Goal: Task Accomplishment & Management: Manage account settings

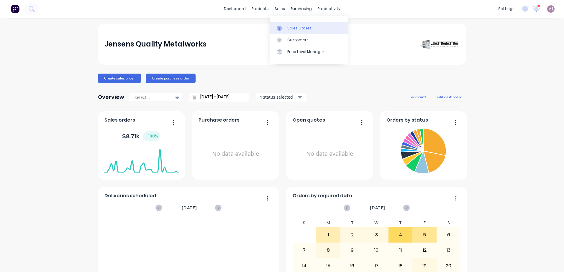
click at [289, 27] on div "Sales Orders" at bounding box center [299, 28] width 24 height 5
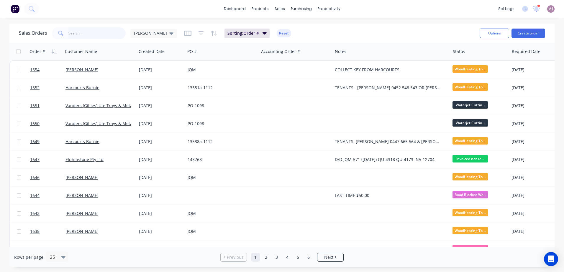
click at [93, 37] on input "text" at bounding box center [96, 33] width 57 height 12
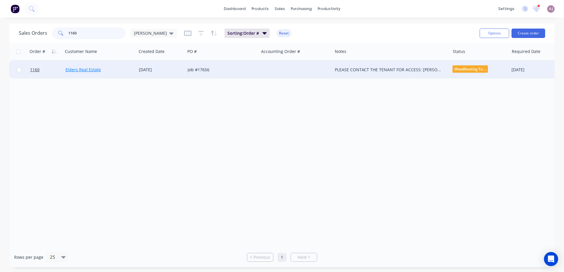
type input "1160"
click at [94, 70] on link "Elders Real Estate" at bounding box center [82, 70] width 35 height 6
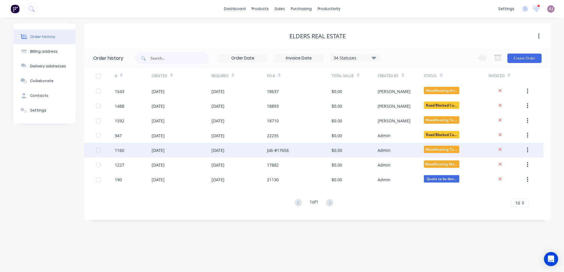
click at [157, 149] on div "25 Mar 2025" at bounding box center [158, 150] width 13 height 6
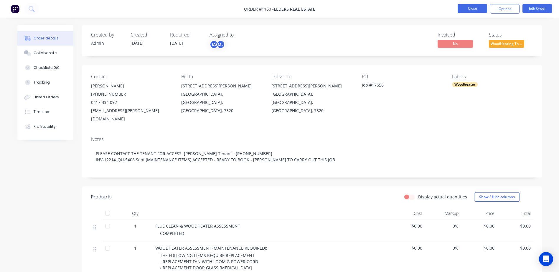
click at [480, 7] on button "Close" at bounding box center [472, 8] width 29 height 9
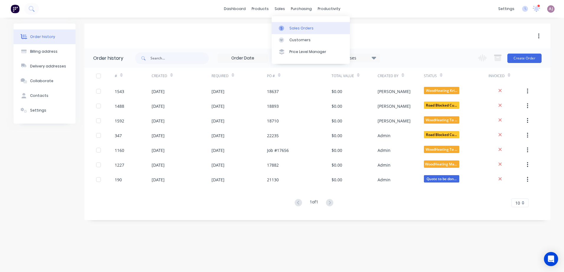
click at [291, 29] on div "Sales Orders" at bounding box center [301, 28] width 24 height 5
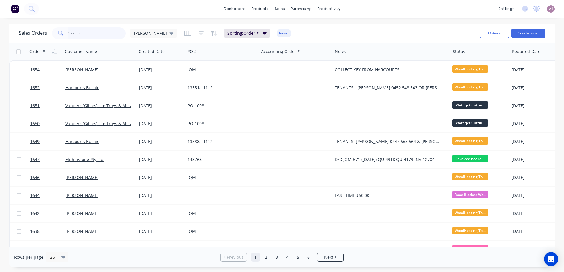
click at [79, 36] on input "text" at bounding box center [96, 33] width 57 height 12
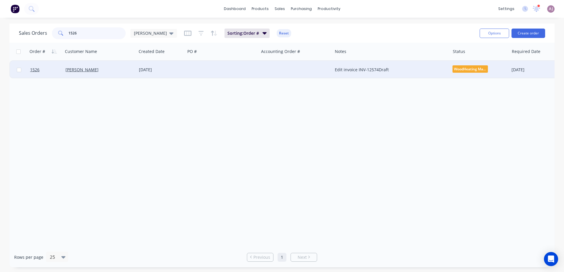
type input "1526"
click at [84, 73] on div "[PERSON_NAME]" at bounding box center [97, 70] width 65 height 6
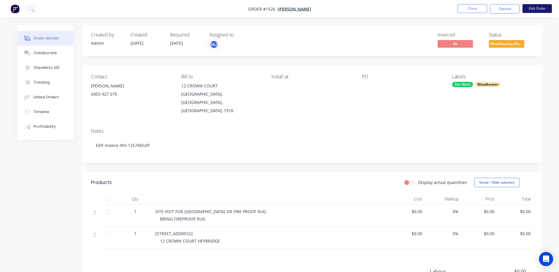
click at [531, 5] on button "Edit Order" at bounding box center [537, 8] width 29 height 9
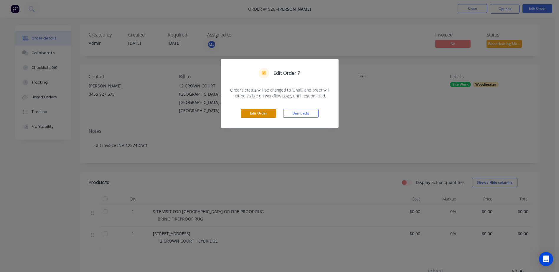
click at [251, 114] on button "Edit Order" at bounding box center [258, 113] width 35 height 9
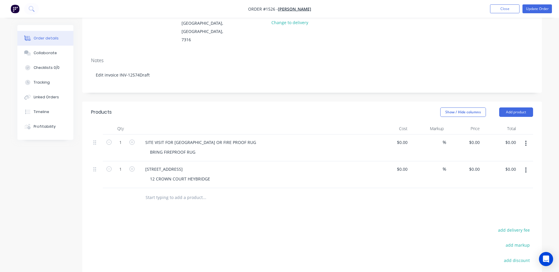
scroll to position [88, 0]
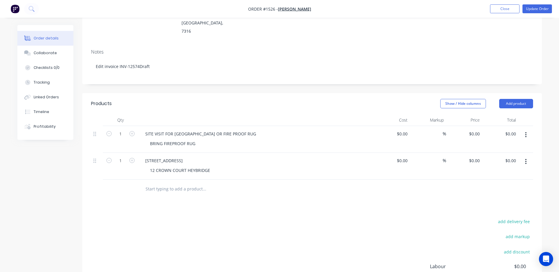
click at [154, 183] on input "text" at bounding box center [204, 189] width 118 height 12
click at [165, 183] on input "REFURBICH WOODHEATER DOOR" at bounding box center [204, 189] width 118 height 12
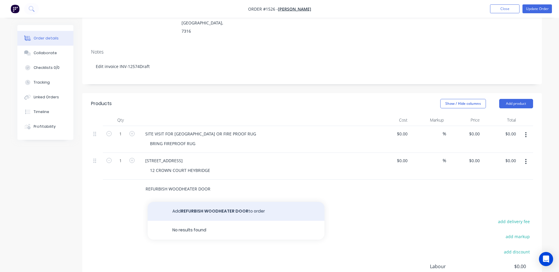
type input "REFURBISH WOODHEATER DOOR"
click at [209, 202] on button "Add REFURBISH WOODHEATER DOOR to order" at bounding box center [236, 211] width 177 height 19
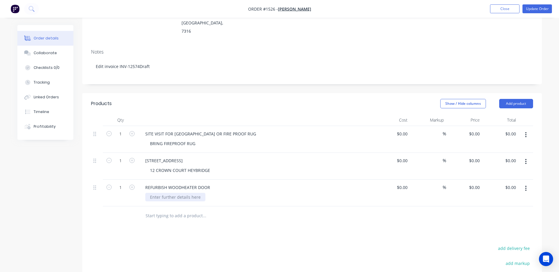
click at [173, 193] on div at bounding box center [175, 197] width 60 height 9
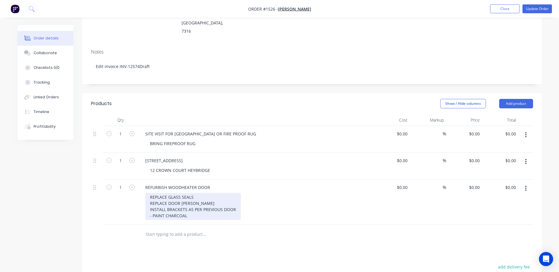
click at [165, 200] on div "REPLACE GLASS SEALS REPLACE DOOR SEALS INSTALL BRACKETS AS PER PREVIOUS DOOR - …" at bounding box center [193, 206] width 96 height 27
click at [149, 193] on div "REPLACE GLASS SEALS REPLACE DOOR SEALS INSTALL BRACKETS AS PER PREVIOUS DOOR - …" at bounding box center [193, 206] width 96 height 27
click at [150, 193] on div "REPLACE GLASS SEALS - REPLACE DOOR SEALS INSTALL BRACKETS AS PER PREVIOUS DOOR …" at bounding box center [193, 206] width 96 height 27
click at [148, 193] on div "- REPLACE GLASS SEALS - REPLACE DOOR SEALS INSTALL BRACKETS AS PER PREVIOUS DOO…" at bounding box center [193, 206] width 96 height 27
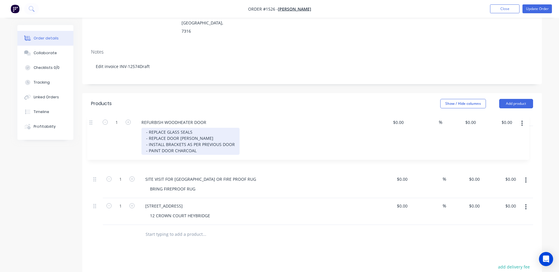
drag, startPoint x: 97, startPoint y: 173, endPoint x: 91, endPoint y: 113, distance: 59.5
click at [91, 126] on div "1 SITE VISIT FOR WOODHEATER ASHTRAY OR FIRE PROOF RUG BRING FIREPROOF RUG $0.00…" at bounding box center [312, 175] width 442 height 99
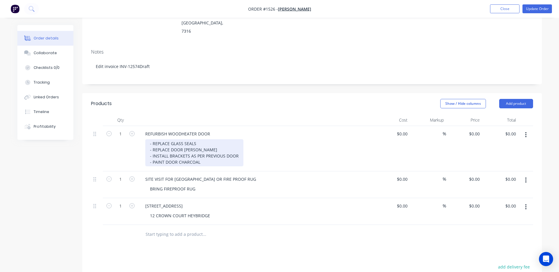
click at [152, 139] on div "- REPLACE GLASS SEALS - REPLACE DOOR SEALS - INSTALL BRACKETS AS PER PREVIOUS D…" at bounding box center [194, 152] width 98 height 27
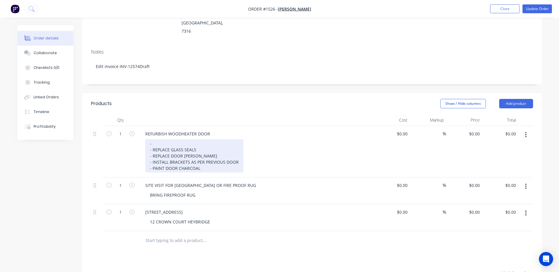
click at [153, 139] on div "- - REPLACE GLASS SEALS - REPLACE DOOR SEALS - INSTALL BRACKETS AS PER PREVIOUS…" at bounding box center [194, 155] width 98 height 33
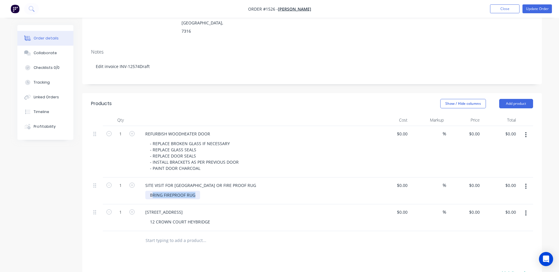
drag, startPoint x: 152, startPoint y: 181, endPoint x: 212, endPoint y: 180, distance: 60.7
click at [212, 191] on div "BRING FIREPROOF RUG" at bounding box center [258, 195] width 226 height 9
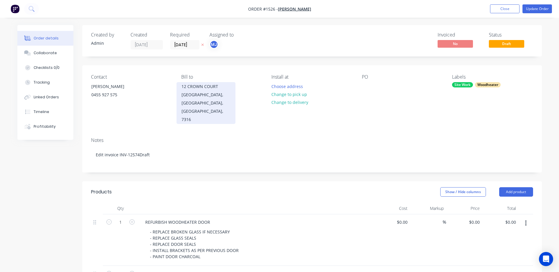
click at [197, 87] on div "12 CROWN COURT" at bounding box center [206, 87] width 49 height 8
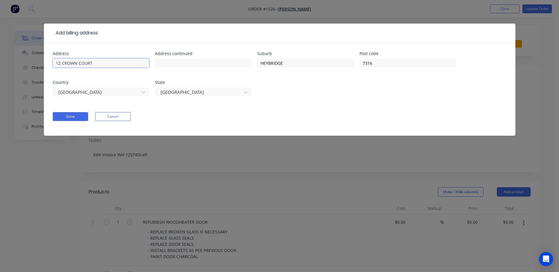
click at [64, 62] on input "12 CROWN COURT" at bounding box center [101, 63] width 96 height 9
type input "12 CROWN CIRCUIT ROAD"
click at [73, 116] on button "Done" at bounding box center [70, 116] width 35 height 9
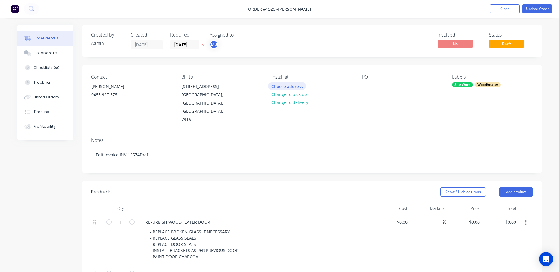
click at [282, 87] on button "Choose address" at bounding box center [287, 86] width 38 height 8
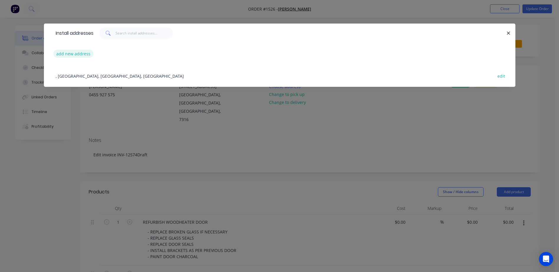
click at [67, 52] on button "add new address" at bounding box center [73, 54] width 40 height 8
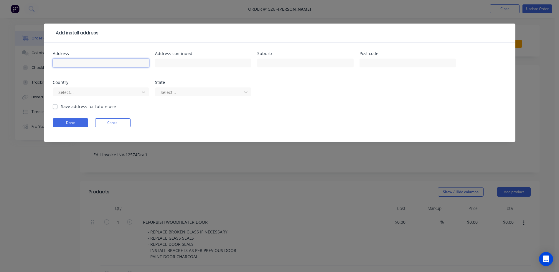
click at [84, 61] on input "text" at bounding box center [101, 63] width 96 height 9
type input "12 CROWN CIRCUIT ROAD"
type input "HEYBRIDGE"
type input "7316"
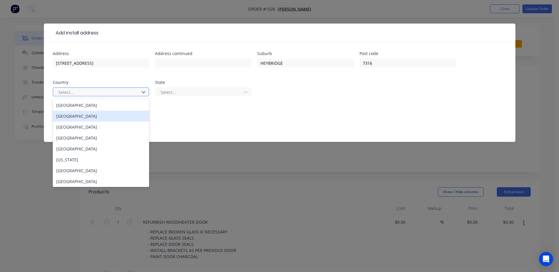
click at [120, 113] on div "Afghanistan" at bounding box center [101, 116] width 96 height 11
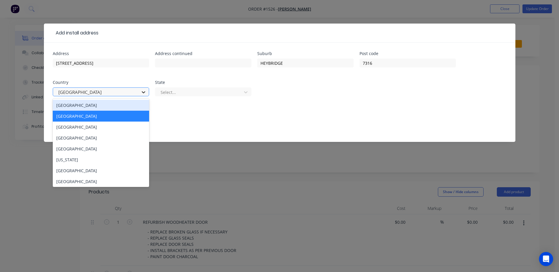
click at [142, 93] on icon at bounding box center [144, 92] width 6 height 6
click at [131, 106] on div "Australia" at bounding box center [101, 105] width 96 height 11
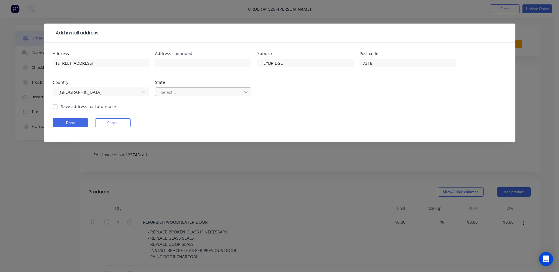
click at [245, 93] on icon at bounding box center [246, 92] width 6 height 6
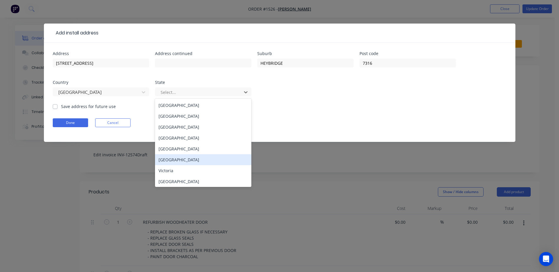
click at [202, 161] on div "Tasmania" at bounding box center [203, 159] width 96 height 11
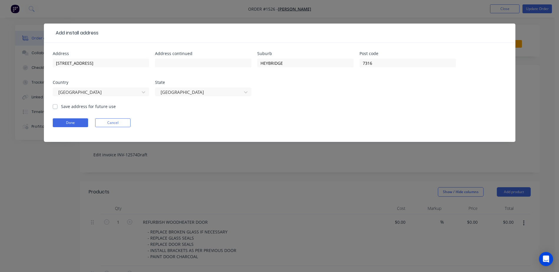
click at [55, 109] on div "Save address for future use" at bounding box center [84, 106] width 63 height 6
click at [61, 108] on label "Save address for future use" at bounding box center [88, 106] width 55 height 6
click at [55, 108] on input "Save address for future use" at bounding box center [55, 106] width 5 height 6
checkbox input "true"
click at [74, 123] on button "Done" at bounding box center [70, 122] width 35 height 9
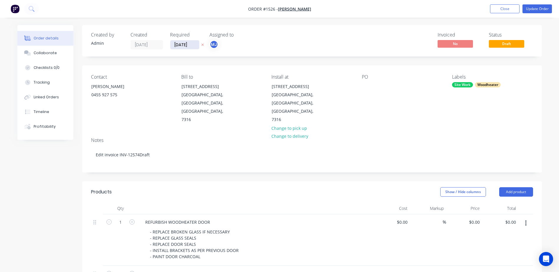
click at [188, 44] on input "29/07/25" at bounding box center [184, 44] width 29 height 9
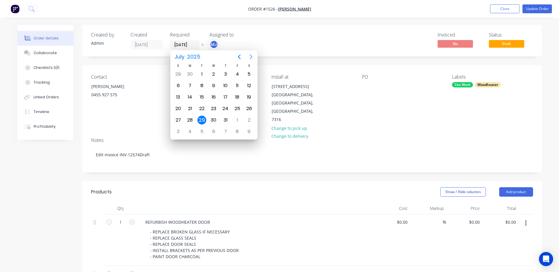
click at [253, 52] on button "Next page" at bounding box center [251, 57] width 12 height 12
click at [235, 86] on div "8" at bounding box center [237, 85] width 9 height 9
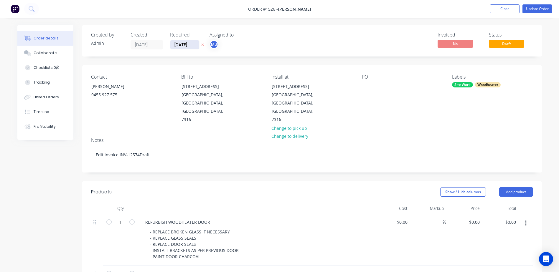
click at [188, 45] on input "08/08/25" at bounding box center [184, 44] width 29 height 9
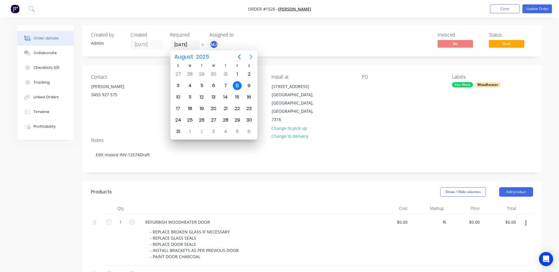
click at [251, 59] on icon "Next page" at bounding box center [251, 57] width 3 height 5
click at [235, 76] on div "5" at bounding box center [237, 74] width 9 height 9
type input "[DATE]"
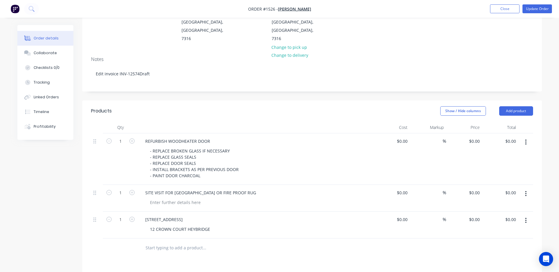
scroll to position [88, 0]
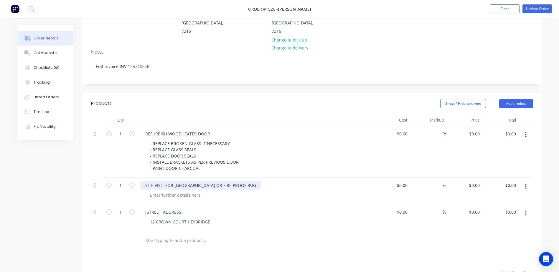
drag, startPoint x: 221, startPoint y: 177, endPoint x: 264, endPoint y: 177, distance: 43.0
click at [261, 181] on div "SITE VISIT FOR WOODHEATER ASHTRAY OR FIRE PROOF RUG" at bounding box center [201, 185] width 120 height 9
click at [203, 181] on div "SITE VISIT FOR WOODHEATER ASHTRAY" at bounding box center [180, 185] width 79 height 9
click at [528, 208] on button "button" at bounding box center [526, 213] width 14 height 11
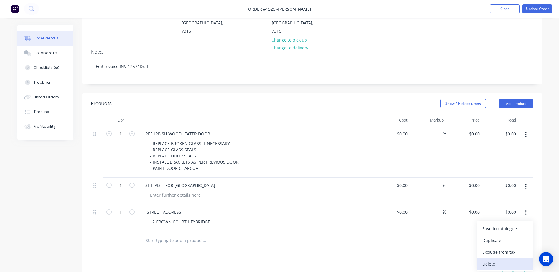
click at [500, 260] on div "Delete" at bounding box center [505, 264] width 45 height 9
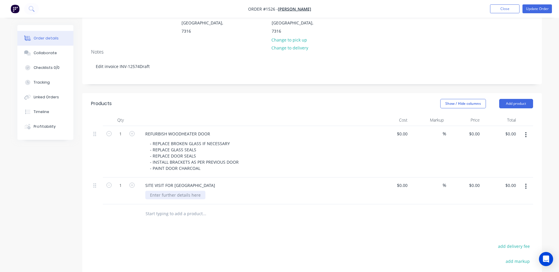
click at [157, 191] on div at bounding box center [175, 195] width 60 height 9
click at [171, 208] on input "text" at bounding box center [204, 214] width 118 height 12
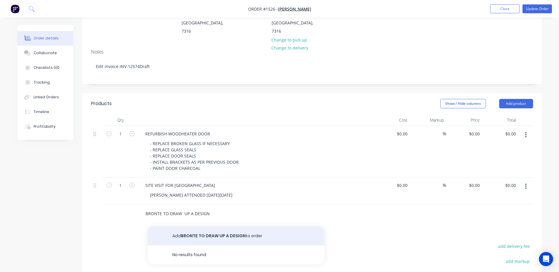
type input "BRONTE TO DRAW UP A DESIGN"
click at [193, 227] on button "Add BRONTE TO DRAW UP A DESIGN to order" at bounding box center [236, 236] width 177 height 19
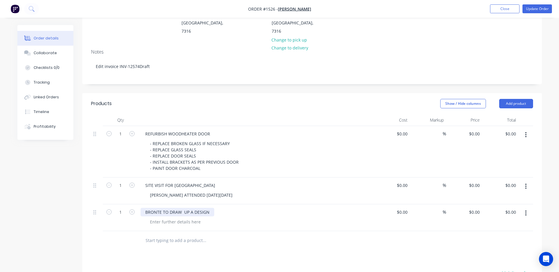
click at [209, 208] on div "BRONTE TO DRAW UP A DESIGN" at bounding box center [178, 212] width 74 height 9
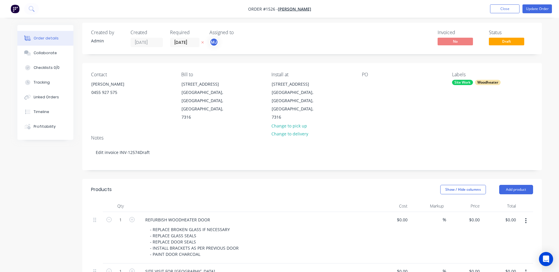
scroll to position [0, 0]
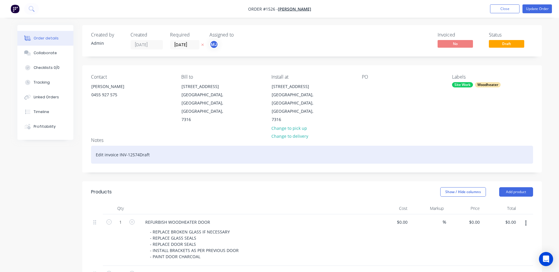
click at [138, 148] on div "Edit invoice INV-12574Draft" at bounding box center [312, 155] width 442 height 18
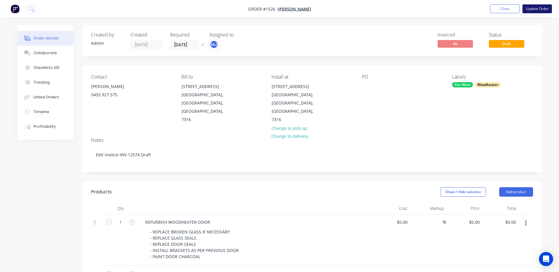
click at [531, 7] on button "Update Order" at bounding box center [537, 8] width 29 height 9
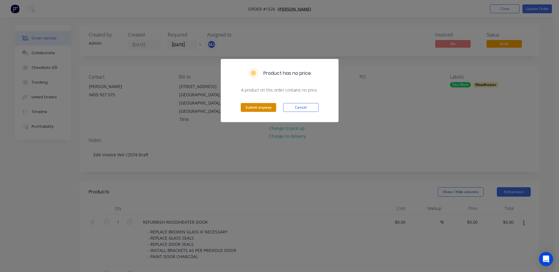
click at [262, 105] on button "Submit anyway" at bounding box center [258, 107] width 35 height 9
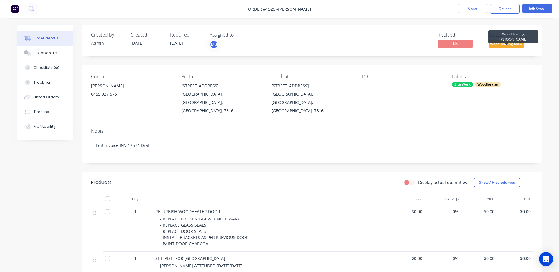
click at [501, 43] on span "WoodHeating Mar..." at bounding box center [506, 43] width 35 height 7
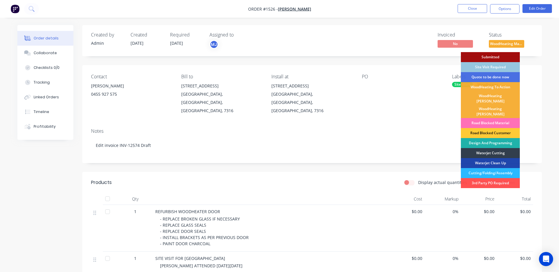
click at [491, 139] on div "Design And Programming" at bounding box center [490, 143] width 59 height 10
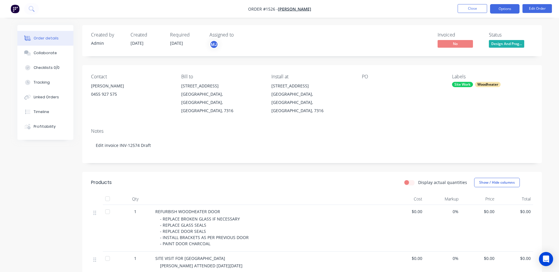
click at [501, 9] on button "Options" at bounding box center [504, 8] width 29 height 9
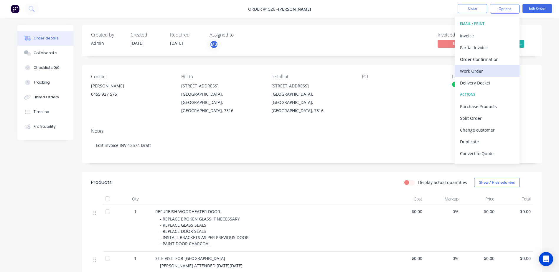
click at [484, 73] on div "Work Order" at bounding box center [487, 71] width 54 height 9
click at [475, 68] on div "Custom" at bounding box center [487, 71] width 54 height 9
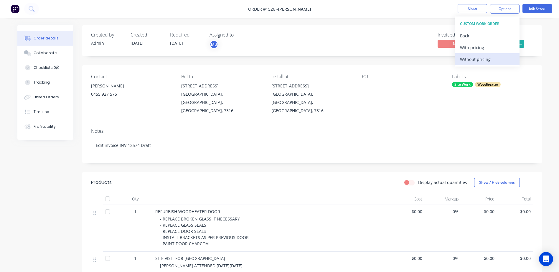
click at [475, 60] on div "Without pricing" at bounding box center [487, 59] width 54 height 9
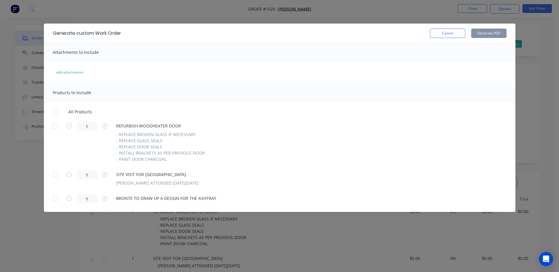
click at [55, 112] on div at bounding box center [55, 112] width 12 height 12
click at [480, 30] on button "Generate PDF" at bounding box center [488, 33] width 35 height 9
click at [434, 31] on button "Cancel" at bounding box center [447, 33] width 35 height 9
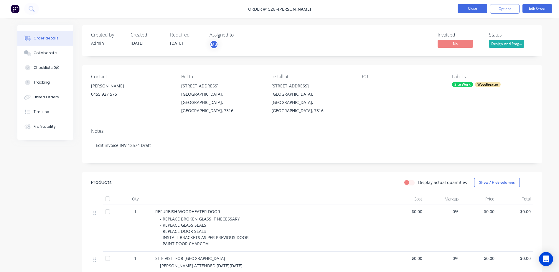
click at [478, 11] on button "Close" at bounding box center [472, 8] width 29 height 9
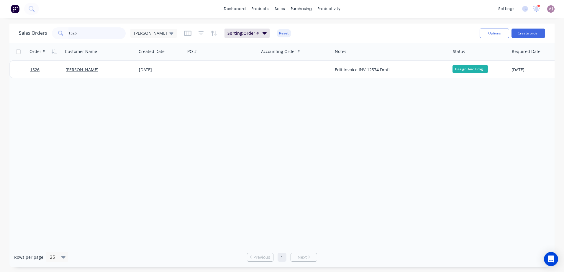
click at [97, 34] on input "1526" at bounding box center [96, 33] width 57 height 12
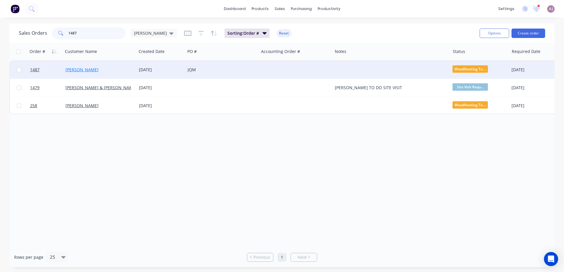
type input "1487"
click at [71, 68] on link "Perry Sawyer" at bounding box center [81, 70] width 33 height 6
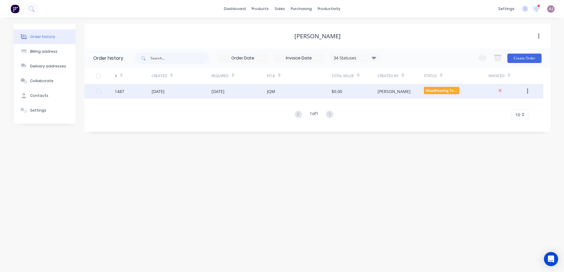
click at [338, 93] on div "$0.00" at bounding box center [336, 91] width 11 height 6
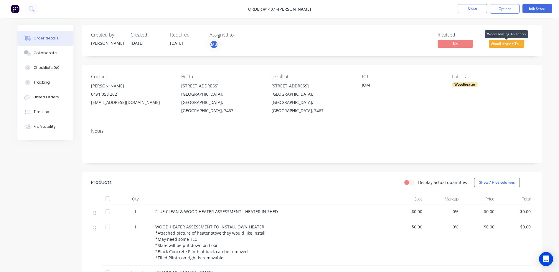
click at [505, 42] on span "WoodHeating To ..." at bounding box center [506, 43] width 35 height 7
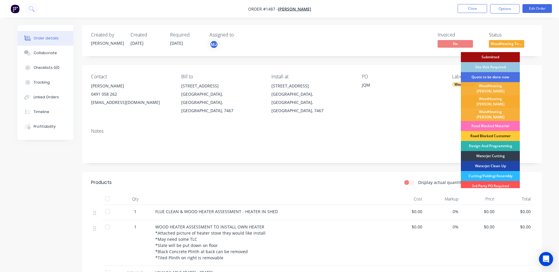
click at [490, 98] on div "WoodHeating [PERSON_NAME]" at bounding box center [490, 101] width 59 height 13
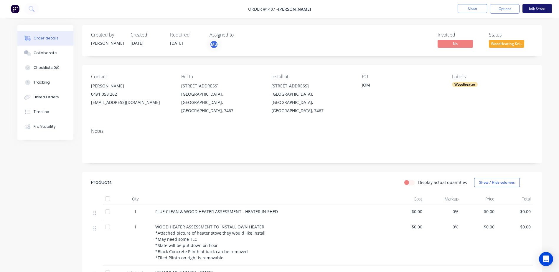
click at [536, 8] on button "Edit Order" at bounding box center [537, 8] width 29 height 9
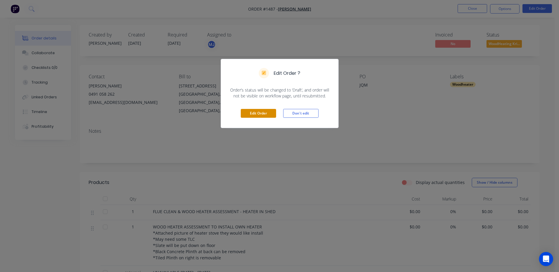
click at [265, 113] on button "Edit Order" at bounding box center [258, 113] width 35 height 9
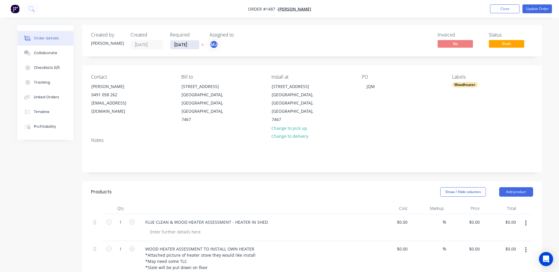
click at [184, 45] on input "31/07/25" at bounding box center [184, 44] width 29 height 9
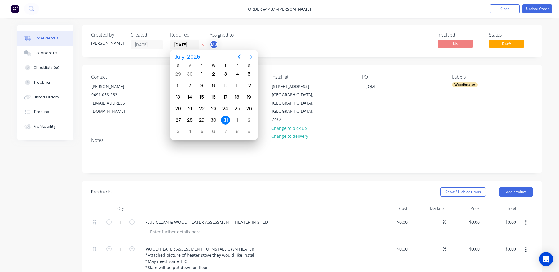
click at [248, 58] on icon "Next page" at bounding box center [251, 56] width 7 height 7
click at [240, 83] on div "12" at bounding box center [237, 85] width 9 height 9
type input "12/09/25"
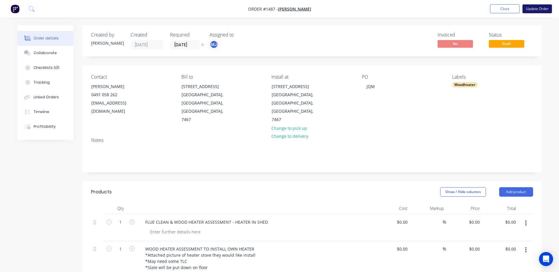
click at [543, 9] on button "Update Order" at bounding box center [537, 8] width 29 height 9
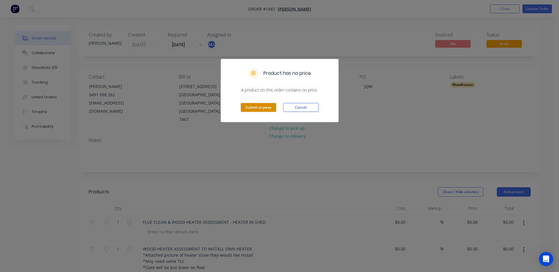
click at [256, 106] on button "Submit anyway" at bounding box center [258, 107] width 35 height 9
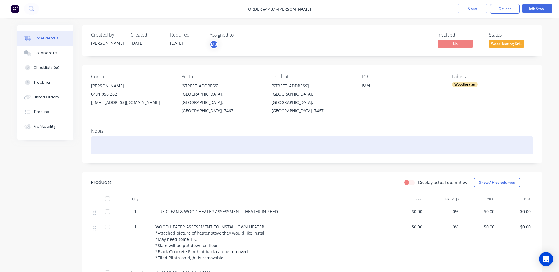
click at [223, 136] on div at bounding box center [312, 145] width 442 height 18
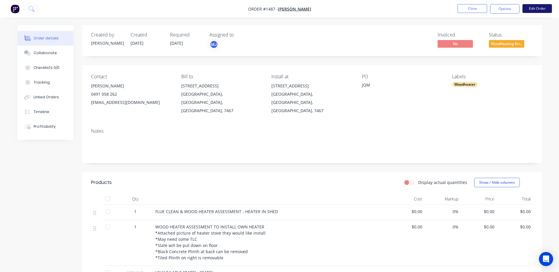
click at [533, 9] on button "Edit Order" at bounding box center [537, 8] width 29 height 9
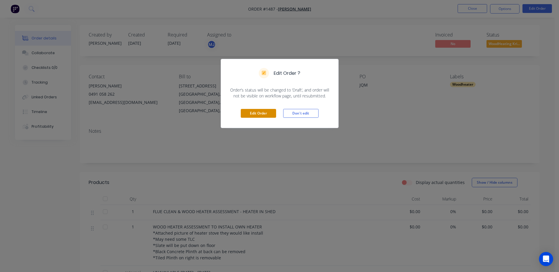
click at [257, 115] on button "Edit Order" at bounding box center [258, 113] width 35 height 9
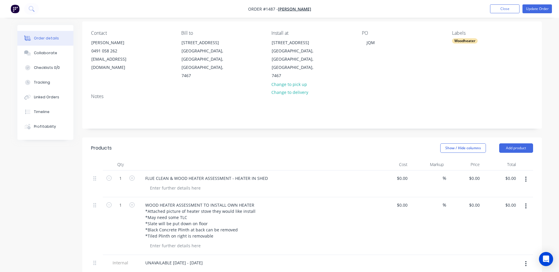
scroll to position [118, 0]
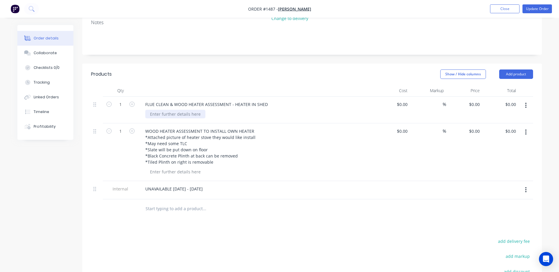
click at [152, 110] on div at bounding box center [175, 114] width 60 height 9
click at [525, 187] on icon "button" at bounding box center [525, 190] width 1 height 6
click at [495, 213] on div "Delete" at bounding box center [505, 217] width 45 height 9
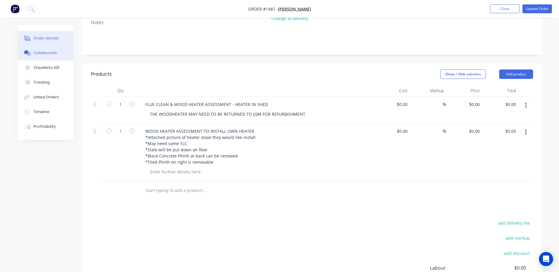
click at [55, 54] on button "Collaborate" at bounding box center [45, 53] width 56 height 15
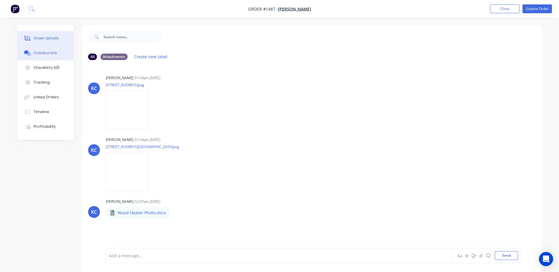
click at [41, 39] on div "Order details" at bounding box center [46, 38] width 25 height 5
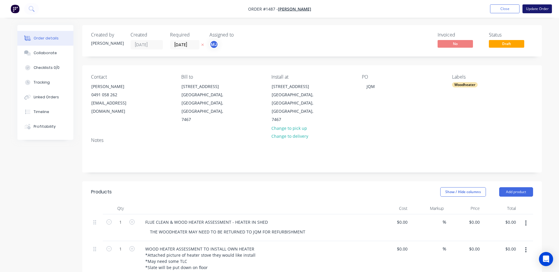
click at [545, 8] on button "Update Order" at bounding box center [537, 8] width 29 height 9
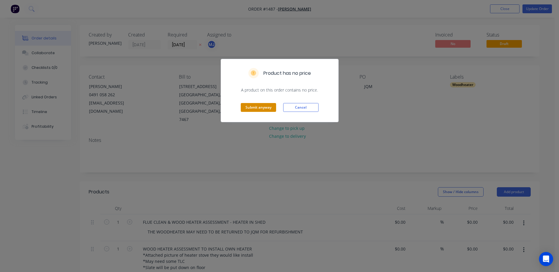
click at [255, 110] on button "Submit anyway" at bounding box center [258, 107] width 35 height 9
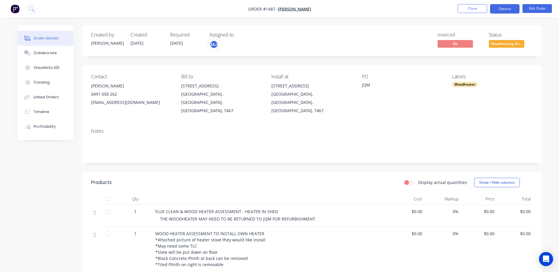
click at [506, 7] on button "Options" at bounding box center [504, 8] width 29 height 9
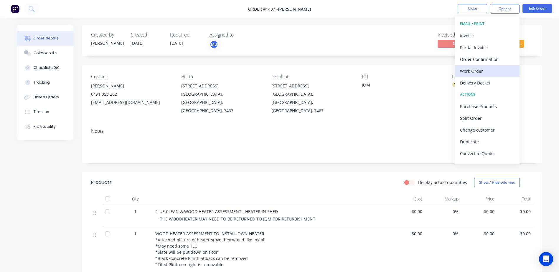
click at [488, 66] on button "Work Order" at bounding box center [487, 71] width 65 height 12
click at [480, 69] on div "Custom" at bounding box center [487, 71] width 54 height 9
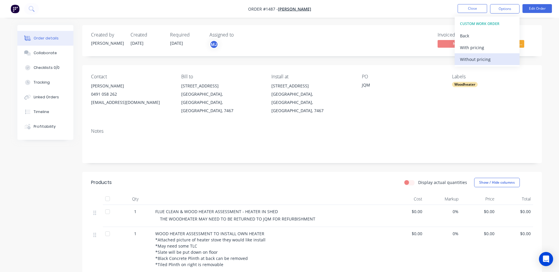
click at [480, 57] on div "Without pricing" at bounding box center [487, 59] width 54 height 9
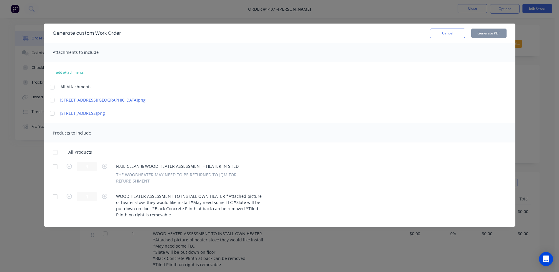
click at [51, 88] on div at bounding box center [52, 87] width 12 height 12
click at [54, 154] on div at bounding box center [55, 153] width 12 height 12
click at [492, 35] on button "Generate PDF" at bounding box center [488, 33] width 35 height 9
click at [454, 36] on button "Cancel" at bounding box center [447, 33] width 35 height 9
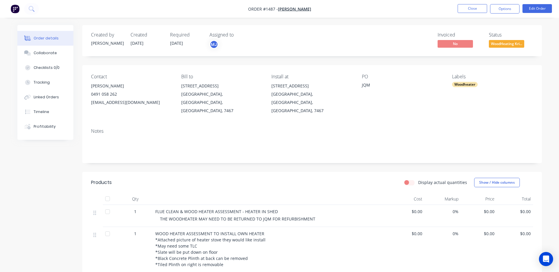
drag, startPoint x: 480, startPoint y: 10, endPoint x: 376, endPoint y: 114, distance: 146.7
click at [377, 113] on div "Order #1487 - Perry Sawyer Close Options Edit Order Order details Collaborate C…" at bounding box center [279, 189] width 559 height 378
drag, startPoint x: 249, startPoint y: 9, endPoint x: 236, endPoint y: 5, distance: 13.2
click at [236, 5] on nav "Order #1487 - Perry Sawyer Close Options Edit Order" at bounding box center [279, 9] width 559 height 18
copy div "Order #1487 - Perry Sawyer Close Options Edit Order"
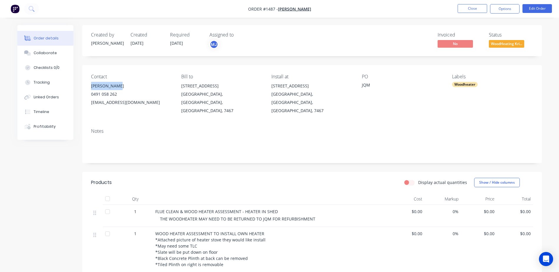
drag, startPoint x: 91, startPoint y: 88, endPoint x: 116, endPoint y: 87, distance: 24.8
click at [116, 87] on div "Perry Sawyer" at bounding box center [131, 86] width 81 height 8
copy div "Perry Sawyer"
drag, startPoint x: 272, startPoint y: 87, endPoint x: 349, endPoint y: 102, distance: 77.8
click at [349, 102] on div "Install at 2 Hunniford Street Queenstown, Tasmania, Australia, 7467" at bounding box center [311, 94] width 81 height 41
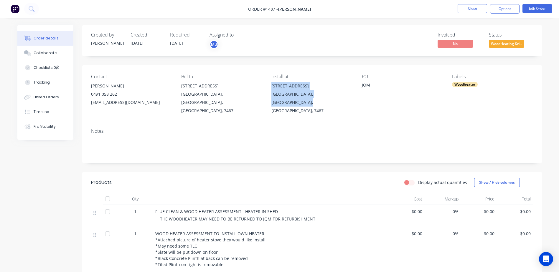
copy div "2 Hunniford Street Queenstown, Tasmania, Australia, 7467"
click at [314, 103] on div "Install at 2 Hunniford Street Queenstown, Tasmania, Australia, 7467" at bounding box center [311, 94] width 81 height 41
drag, startPoint x: 271, startPoint y: 94, endPoint x: 347, endPoint y: 94, distance: 75.5
click at [347, 94] on div "Contact Perry Sawyer 0491 058 262 psawyer.tas@gmail.com Bill to 2 Hunniford Str…" at bounding box center [312, 94] width 460 height 59
copy div "Queenstown, Tasmania, Australia, 7467"
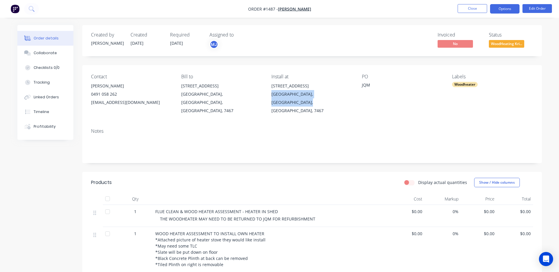
click at [501, 9] on button "Options" at bounding box center [504, 8] width 29 height 9
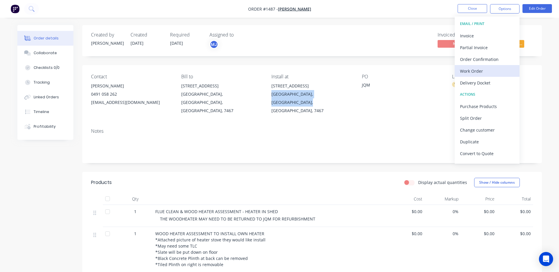
click at [481, 73] on div "Work Order" at bounding box center [487, 71] width 54 height 9
click at [481, 73] on div "Custom" at bounding box center [487, 71] width 54 height 9
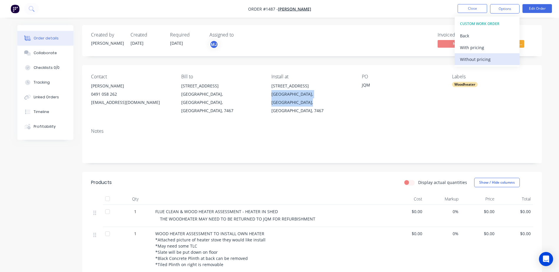
drag, startPoint x: 481, startPoint y: 73, endPoint x: 480, endPoint y: 63, distance: 10.1
click at [480, 63] on div "Without pricing" at bounding box center [487, 59] width 54 height 9
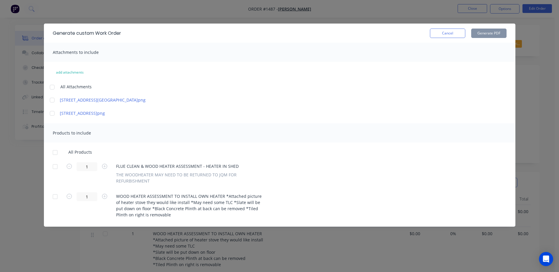
click at [51, 89] on div at bounding box center [52, 87] width 12 height 12
click at [55, 155] on div at bounding box center [55, 153] width 12 height 12
click at [481, 32] on button "Generate PDF" at bounding box center [488, 33] width 35 height 9
click at [448, 30] on button "Cancel" at bounding box center [447, 33] width 35 height 9
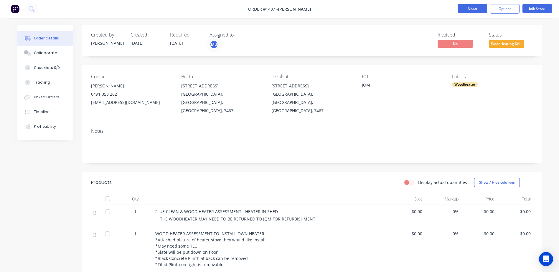
click at [461, 8] on button "Close" at bounding box center [472, 8] width 29 height 9
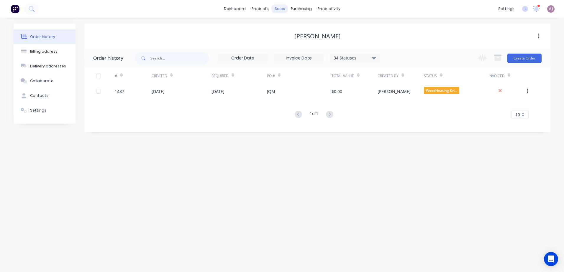
click at [279, 10] on div "sales" at bounding box center [279, 8] width 16 height 9
click at [284, 26] on div at bounding box center [283, 28] width 9 height 5
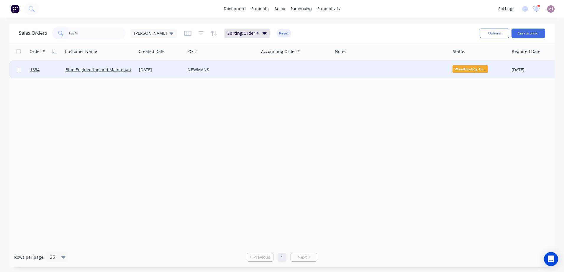
type input "1634"
click at [105, 73] on div "Blue Engineering and Maintenance" at bounding box center [99, 70] width 73 height 18
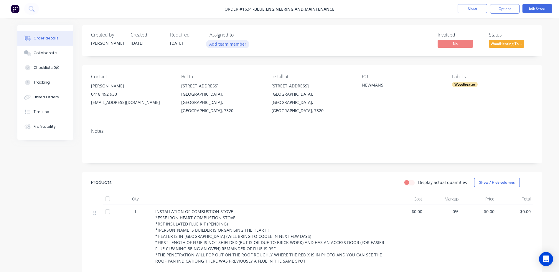
click at [231, 42] on button "Add team member" at bounding box center [227, 44] width 43 height 8
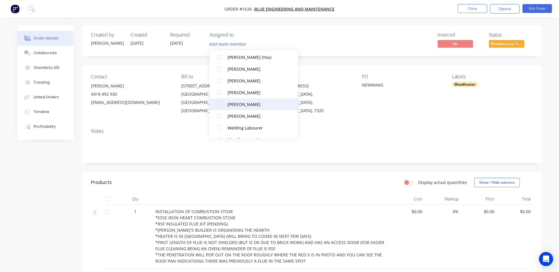
scroll to position [29, 0]
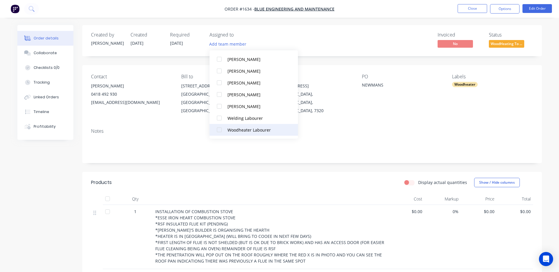
click at [229, 130] on div "Woodheater Labourer" at bounding box center [257, 130] width 59 height 6
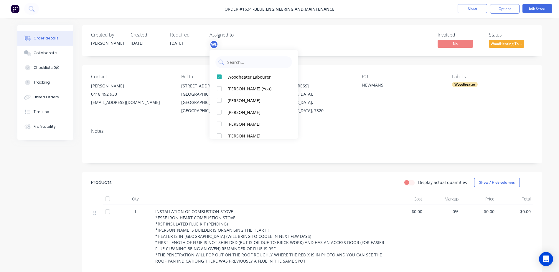
click at [351, 47] on div "Invoiced No Status WoodHeating To ..." at bounding box center [401, 40] width 265 height 17
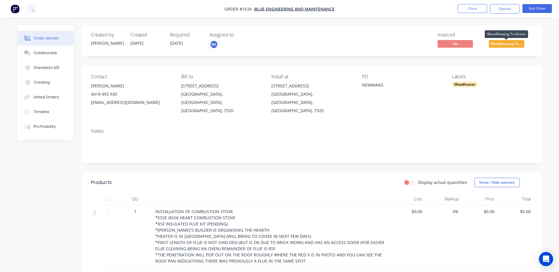
click at [499, 43] on span "WoodHeating To ..." at bounding box center [506, 43] width 35 height 7
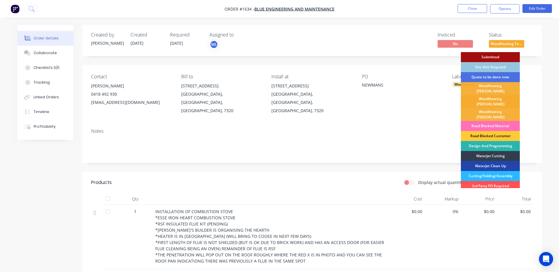
click at [485, 96] on div "WoodHeating [PERSON_NAME]" at bounding box center [490, 101] width 59 height 13
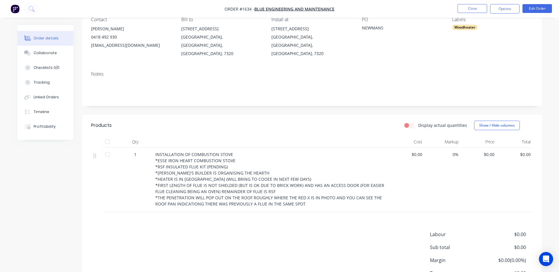
scroll to position [59, 0]
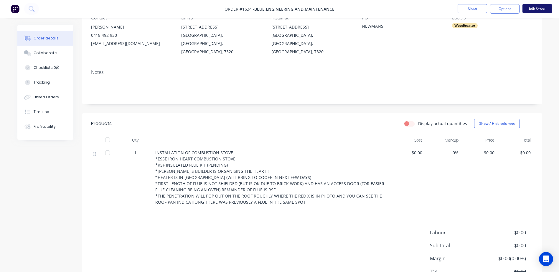
click at [532, 10] on button "Edit Order" at bounding box center [537, 8] width 29 height 9
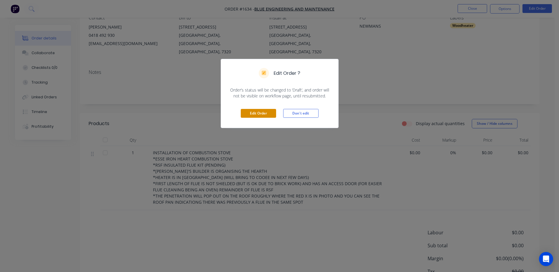
click at [248, 113] on button "Edit Order" at bounding box center [258, 113] width 35 height 9
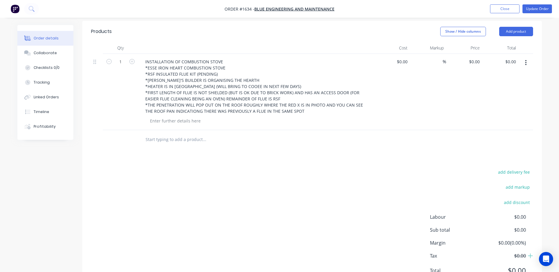
scroll to position [172, 0]
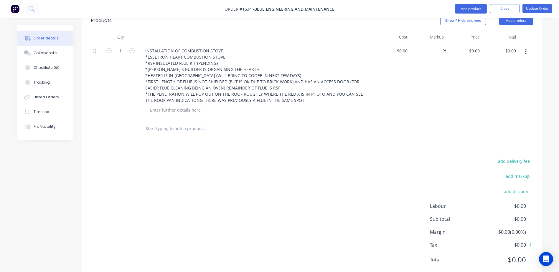
click at [167, 123] on input "text" at bounding box center [204, 129] width 118 height 12
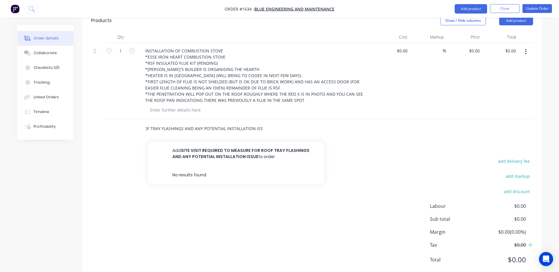
scroll to position [0, 87]
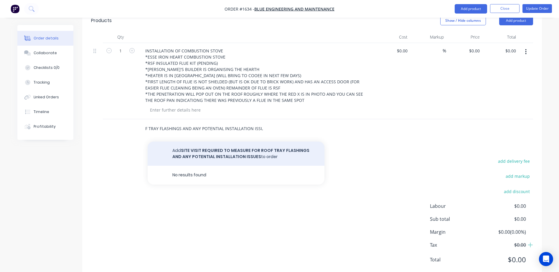
type input "SITE VISIT REQUIRED TO MEASURE FOR ROOF TRAY FLASHINGS AND ANY POTENTIAL INSTAL…"
click at [195, 142] on button "Add SITE VISIT REQUIRED TO MEASURE FOR ROOF TRAY FLASHINGS AND ANY POTENTIAL IN…" at bounding box center [236, 154] width 177 height 24
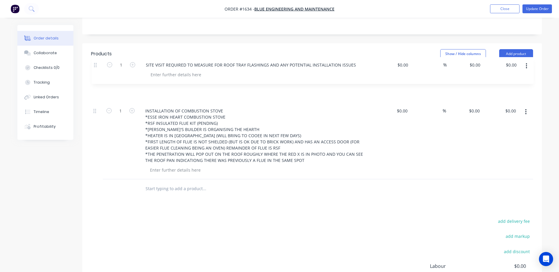
scroll to position [138, 0]
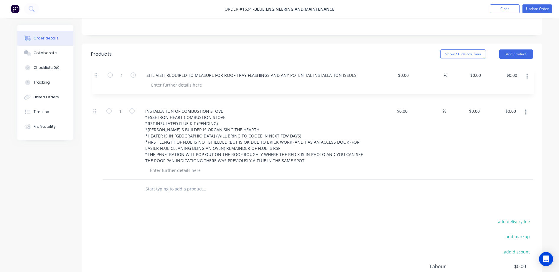
drag, startPoint x: 97, startPoint y: 113, endPoint x: 98, endPoint y: 72, distance: 41.3
click at [98, 77] on div "1 INSTALLATION OF COMBUSTION STOVE *ESSE IRON HEART COMBUSTION STOVE *RSF INSUL…" at bounding box center [312, 128] width 442 height 103
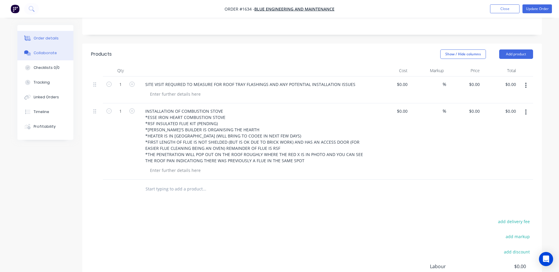
click at [53, 54] on div "Collaborate" at bounding box center [45, 52] width 23 height 5
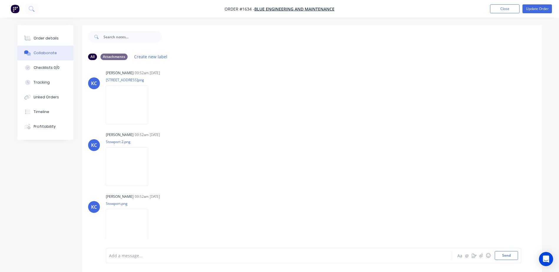
scroll to position [8, 0]
click at [131, 162] on img at bounding box center [127, 164] width 42 height 39
click at [140, 230] on img at bounding box center [127, 226] width 42 height 39
click at [132, 100] on img at bounding box center [127, 102] width 42 height 39
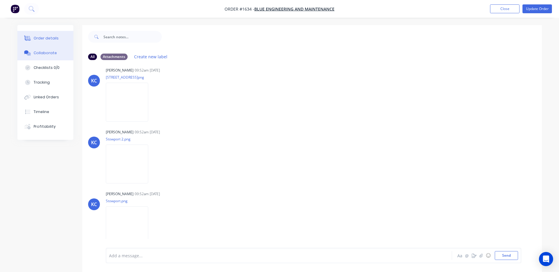
click at [49, 39] on div "Order details" at bounding box center [46, 38] width 25 height 5
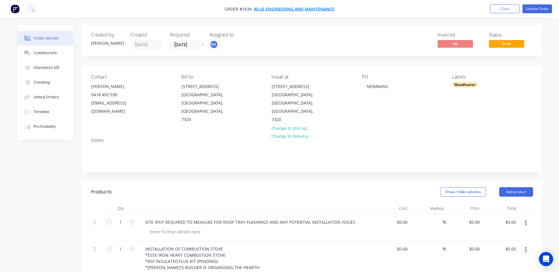
drag, startPoint x: 225, startPoint y: 9, endPoint x: 255, endPoint y: 11, distance: 29.8
click at [255, 11] on span "Order #1634 - Blue Engineering and Maintenance" at bounding box center [280, 9] width 110 height 6
copy span "Order #1634 -"
drag, startPoint x: 271, startPoint y: 85, endPoint x: 326, endPoint y: 83, distance: 54.9
click at [326, 83] on div "Install at 50 Upper Stowport Road Stowport, Tasmania, Australia, 7320 Change to…" at bounding box center [311, 99] width 81 height 50
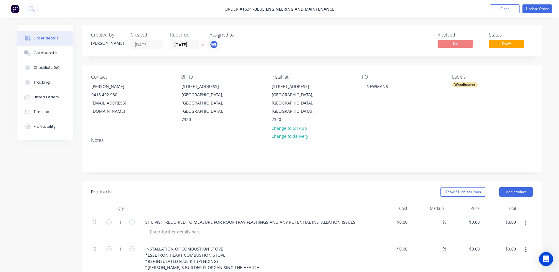
copy div "50 Upper Stowport Road"
click at [541, 9] on button "Update Order" at bounding box center [537, 8] width 29 height 9
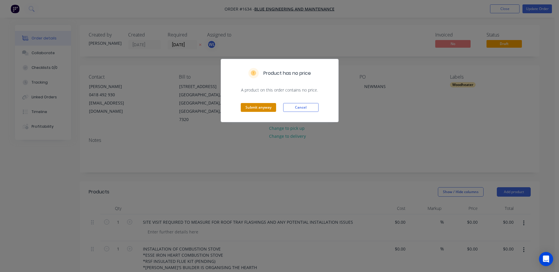
click at [271, 106] on button "Submit anyway" at bounding box center [258, 107] width 35 height 9
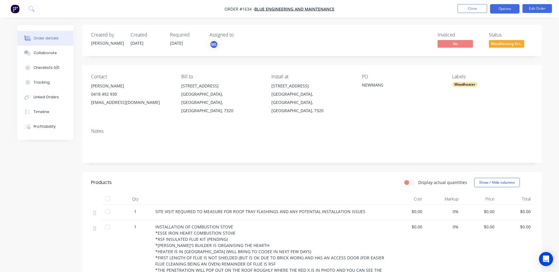
click at [504, 6] on button "Options" at bounding box center [504, 8] width 29 height 9
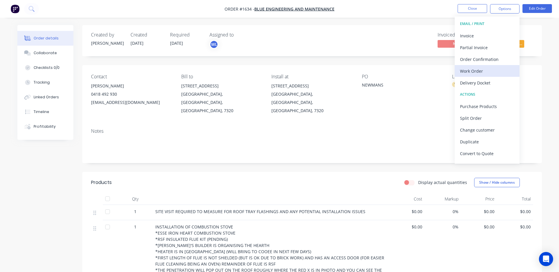
click at [483, 70] on div "Work Order" at bounding box center [487, 71] width 54 height 9
click at [480, 72] on div "Custom" at bounding box center [487, 71] width 54 height 9
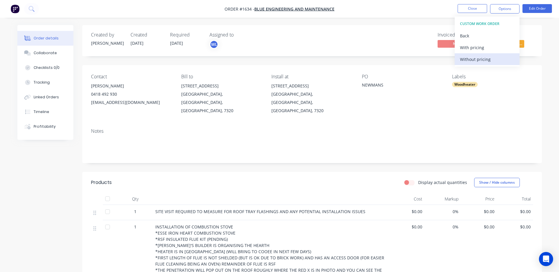
click at [482, 55] on div "Without pricing" at bounding box center [487, 59] width 54 height 9
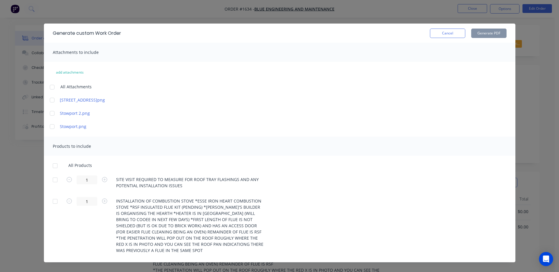
click at [51, 86] on div at bounding box center [52, 87] width 12 height 12
click at [51, 165] on div at bounding box center [55, 166] width 12 height 12
click at [489, 33] on button "Generate PDF" at bounding box center [488, 33] width 35 height 9
click at [451, 34] on button "Cancel" at bounding box center [447, 33] width 35 height 9
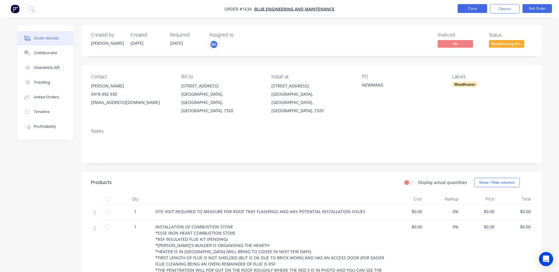
click at [472, 9] on button "Close" at bounding box center [472, 8] width 29 height 9
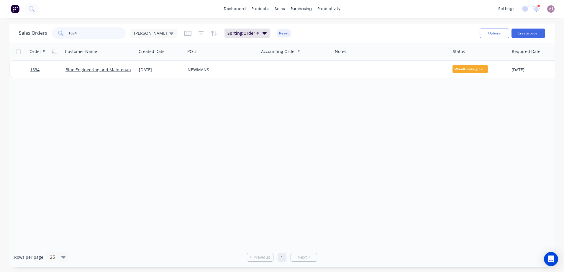
click at [78, 32] on input "1634" at bounding box center [96, 33] width 57 height 12
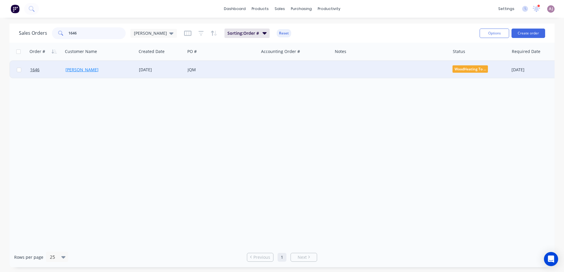
type input "1646"
click at [82, 70] on link "[PERSON_NAME]" at bounding box center [81, 70] width 33 height 6
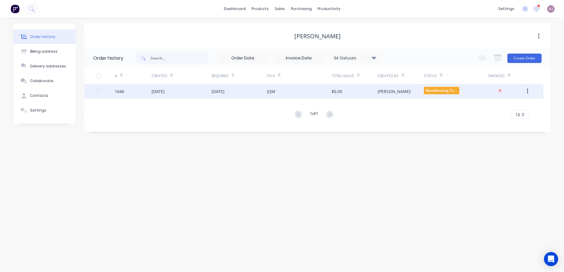
click at [164, 93] on div "[DATE]" at bounding box center [158, 91] width 13 height 6
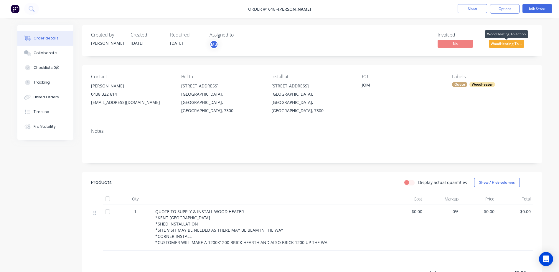
click at [509, 42] on span "WoodHeating To ..." at bounding box center [506, 43] width 35 height 7
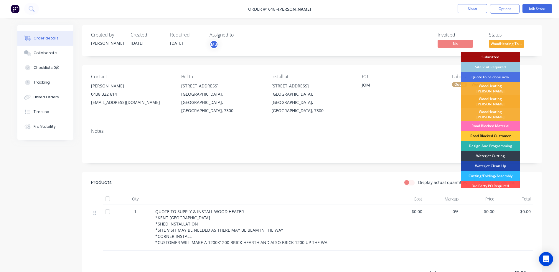
click at [487, 98] on div "WoodHeating [PERSON_NAME]" at bounding box center [490, 101] width 59 height 13
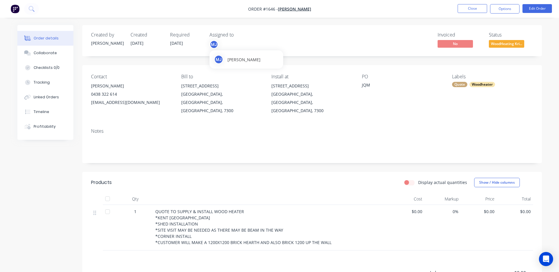
click at [213, 46] on div "MJ" at bounding box center [214, 44] width 9 height 9
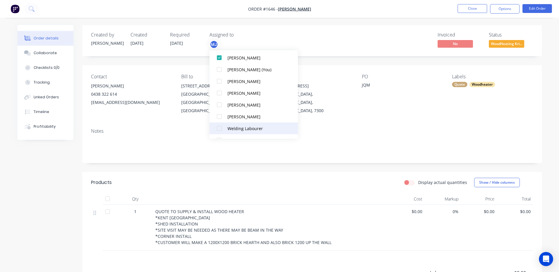
scroll to position [29, 0]
click at [226, 132] on button "Woodheater Labourer" at bounding box center [254, 130] width 88 height 12
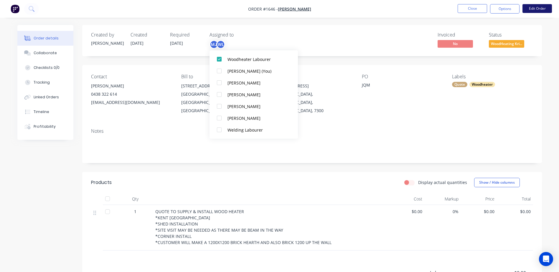
click at [530, 8] on button "Edit Order" at bounding box center [537, 8] width 29 height 9
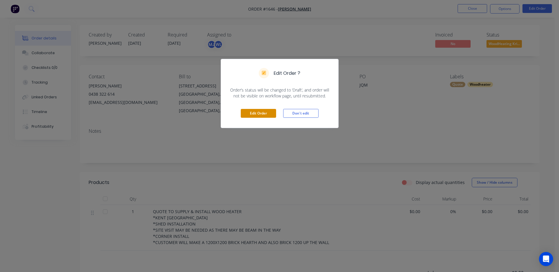
click at [262, 113] on button "Edit Order" at bounding box center [258, 113] width 35 height 9
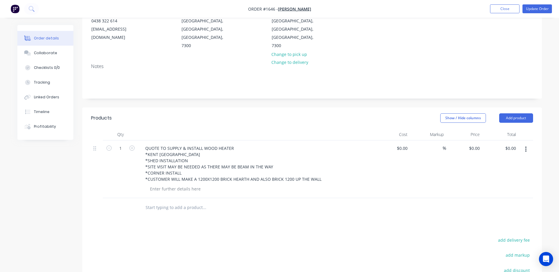
scroll to position [153, 0]
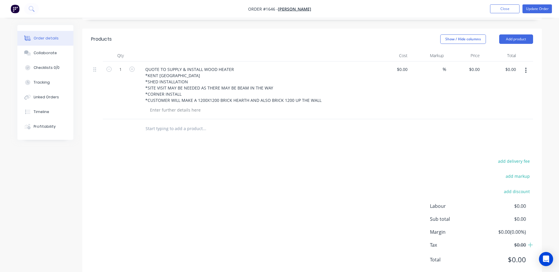
click at [158, 123] on input "text" at bounding box center [204, 129] width 118 height 12
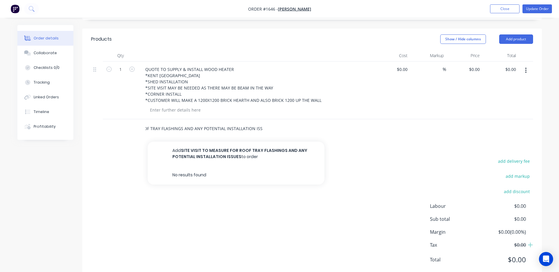
scroll to position [0, 66]
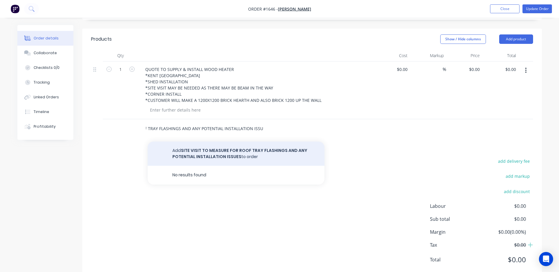
type input "SITE VISIT TO MEASURE FOR ROOF TRAY FLASHINGS AND ANY POTENTIAL INSTALLATION IS…"
click at [177, 142] on button "Add SITE VISIT TO MEASURE FOR ROOF TRAY FLASHINGS AND ANY POTENTIAL INSTALLATIO…" at bounding box center [236, 154] width 177 height 24
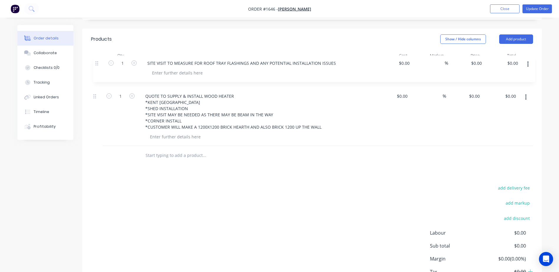
drag, startPoint x: 97, startPoint y: 100, endPoint x: 96, endPoint y: 62, distance: 37.4
click at [96, 62] on div "1 QUOTE TO SUPPLY & INSTALL WOOD HEATER *KENT SOMERSET *SHED INSTALLATION *SITE…" at bounding box center [312, 104] width 442 height 85
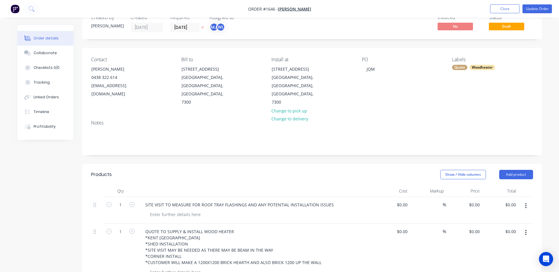
scroll to position [6, 0]
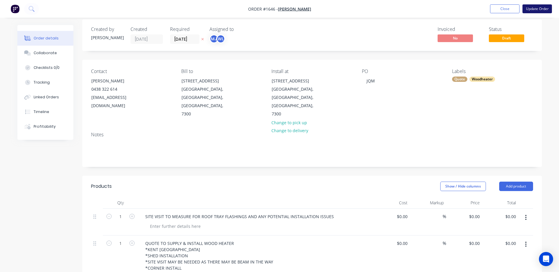
click at [538, 8] on button "Update Order" at bounding box center [537, 8] width 29 height 9
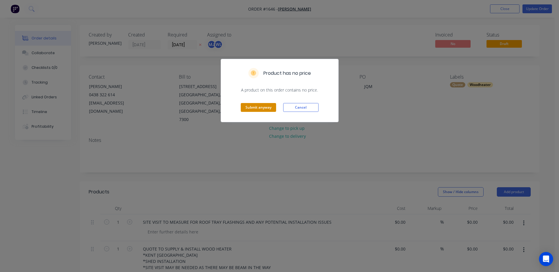
click at [251, 109] on button "Submit anyway" at bounding box center [258, 107] width 35 height 9
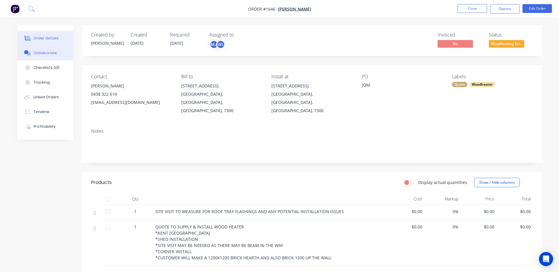
click at [48, 53] on div "Collaborate" at bounding box center [45, 52] width 23 height 5
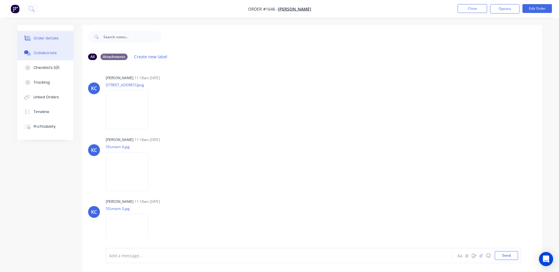
click at [55, 44] on button "Order details" at bounding box center [45, 38] width 56 height 15
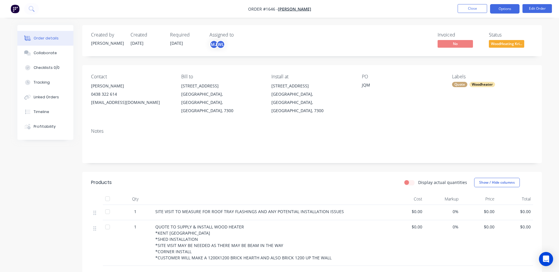
click at [511, 9] on button "Options" at bounding box center [504, 8] width 29 height 9
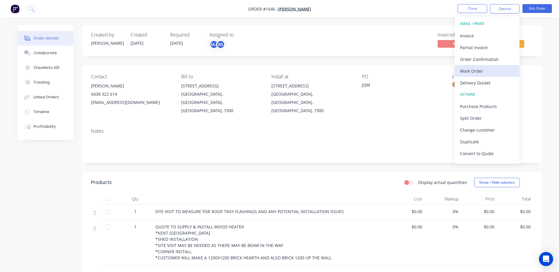
click at [471, 69] on div "Work Order" at bounding box center [487, 71] width 54 height 9
click at [471, 69] on div "Custom" at bounding box center [487, 71] width 54 height 9
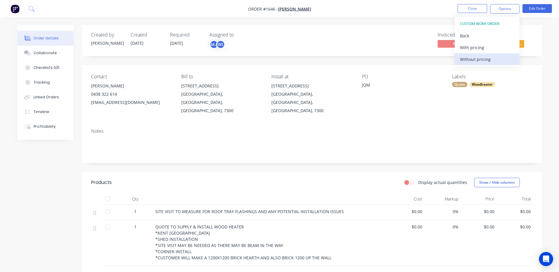
click at [473, 61] on div "Without pricing" at bounding box center [487, 59] width 54 height 9
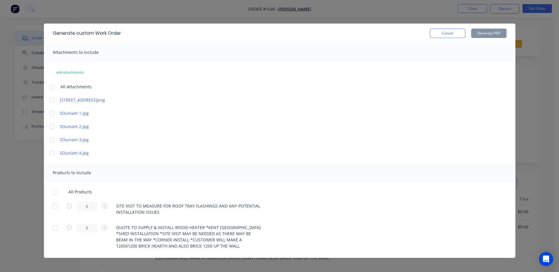
click at [51, 86] on div at bounding box center [52, 87] width 12 height 12
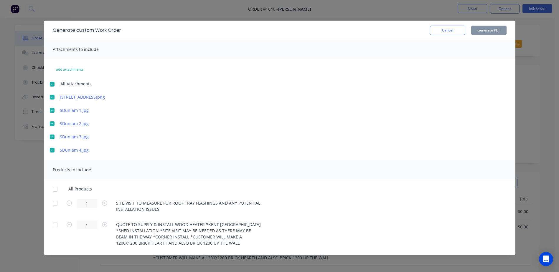
click at [55, 187] on div at bounding box center [55, 190] width 12 height 12
click at [488, 29] on button "Generate PDF" at bounding box center [488, 30] width 35 height 9
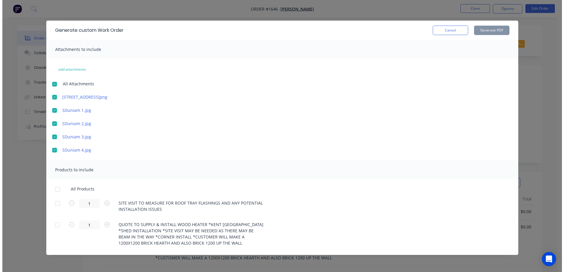
scroll to position [0, 0]
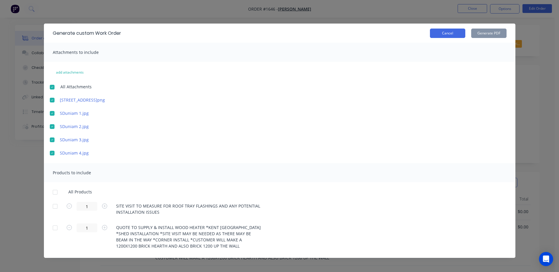
click at [458, 31] on button "Cancel" at bounding box center [447, 33] width 35 height 9
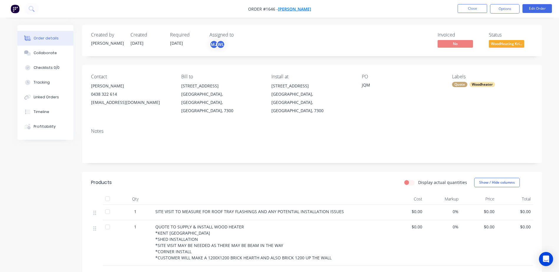
drag, startPoint x: 247, startPoint y: 8, endPoint x: 277, endPoint y: 10, distance: 29.8
click at [277, 10] on span "Order #1646 - Stephen Duniam" at bounding box center [279, 9] width 63 height 6
copy span "Order #1646 -"
drag, startPoint x: 92, startPoint y: 87, endPoint x: 121, endPoint y: 89, distance: 29.9
click at [121, 89] on div "Stephen Duniam" at bounding box center [131, 86] width 81 height 8
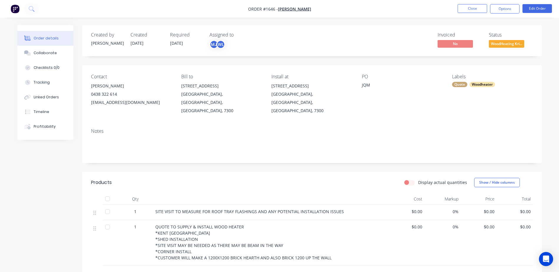
copy div "Stephen Duniam"
drag, startPoint x: 271, startPoint y: 86, endPoint x: 308, endPoint y: 89, distance: 36.6
click at [308, 89] on div "Contact Stephen Duniam 0438 322 614 sduniam@gmail.com Bill to 30 Singline Avenu…" at bounding box center [312, 94] width 460 height 59
copy div "30 Singline Avenue"
click at [478, 10] on button "Close" at bounding box center [472, 8] width 29 height 9
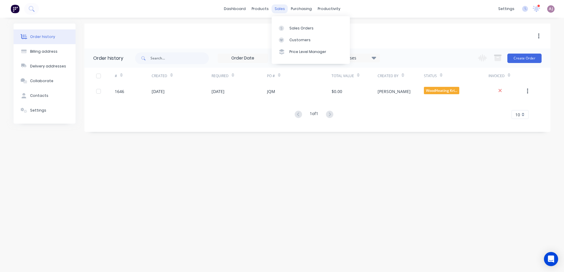
click at [276, 9] on div "sales" at bounding box center [279, 8] width 16 height 9
click at [302, 31] on link "Sales Orders" at bounding box center [310, 28] width 78 height 12
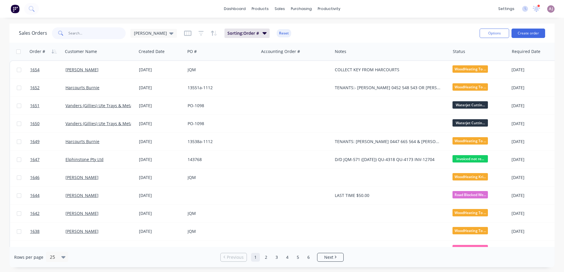
click at [95, 31] on input "text" at bounding box center [96, 33] width 57 height 12
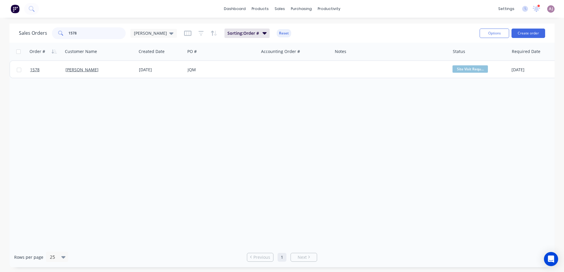
type input "1578"
click at [83, 69] on link "[PERSON_NAME]" at bounding box center [81, 70] width 33 height 6
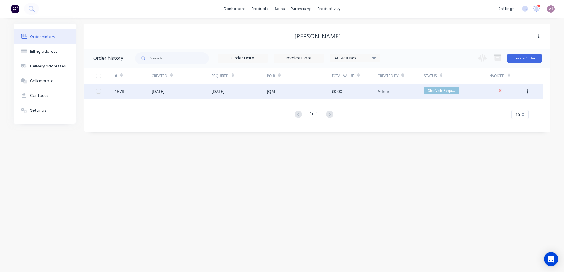
click at [249, 95] on div "[DATE]" at bounding box center [238, 91] width 55 height 15
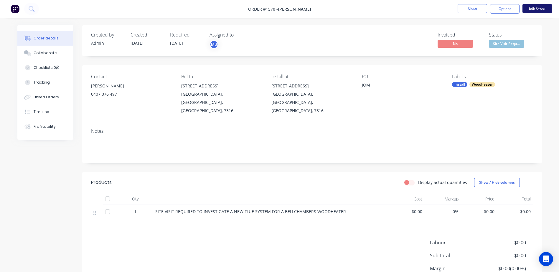
click at [545, 9] on button "Edit Order" at bounding box center [537, 8] width 29 height 9
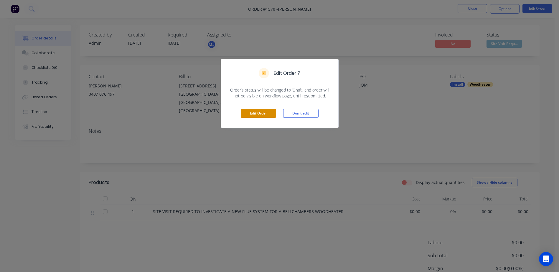
click at [258, 115] on button "Edit Order" at bounding box center [258, 113] width 35 height 9
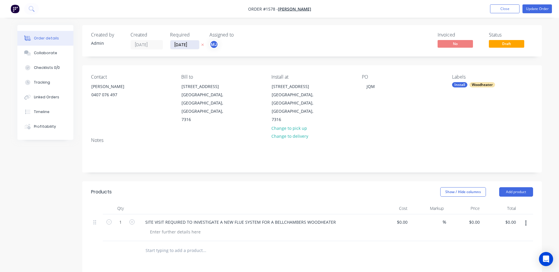
click at [189, 45] on input "15/08/25" at bounding box center [184, 44] width 29 height 9
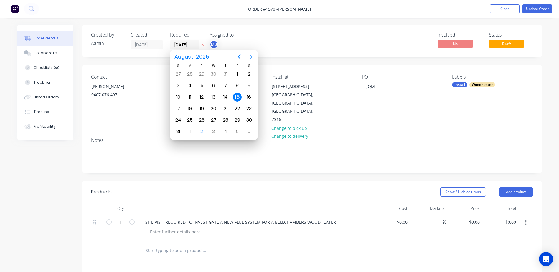
click at [253, 56] on icon "Next page" at bounding box center [251, 56] width 7 height 7
click at [235, 75] on div "5" at bounding box center [237, 74] width 9 height 9
type input "[DATE]"
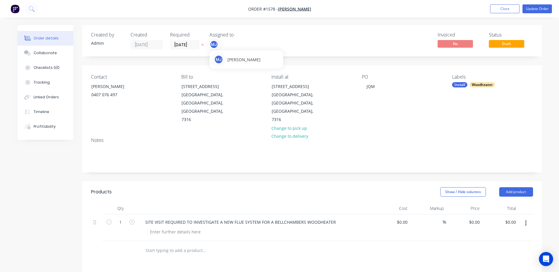
click at [216, 46] on div "MJ" at bounding box center [214, 44] width 9 height 9
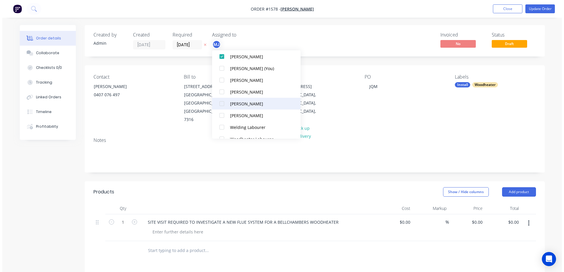
scroll to position [29, 0]
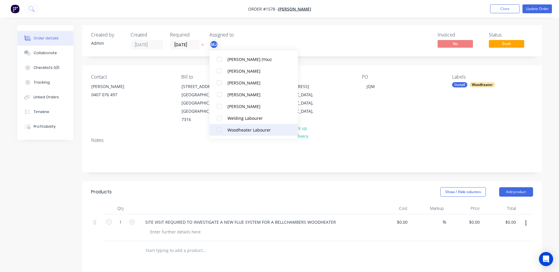
click at [227, 132] on button "Woodheater Labourer" at bounding box center [254, 130] width 88 height 12
click at [222, 157] on div "Notes" at bounding box center [312, 152] width 460 height 39
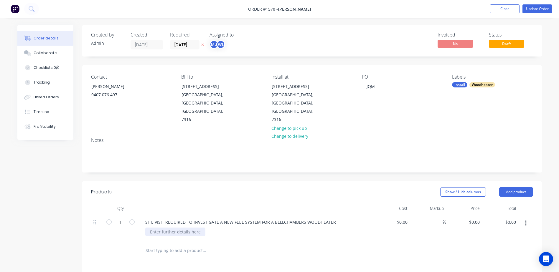
click at [165, 228] on div at bounding box center [175, 232] width 60 height 9
click at [297, 228] on div "CUSTOMER HAS BEEN ADVISED THAT THE BELLCHAMBERS MAY NOT BE COMLIANT DUE TO SLEA…" at bounding box center [252, 232] width 215 height 9
click at [330, 228] on div "CUSTOMER HAS BEEN ADVISED THAT THE BELLCHAMBERS MAY NOT BE COMPLIANT DUE TO SLE…" at bounding box center [253, 232] width 217 height 9
click at [263, 187] on div "Show / Hide columns Add product" at bounding box center [359, 191] width 348 height 9
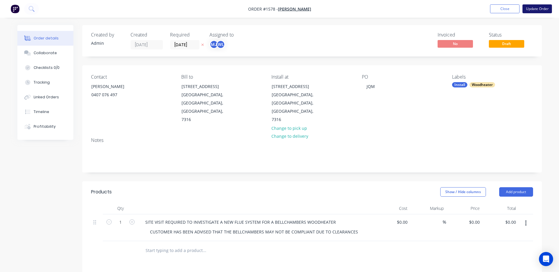
click at [533, 9] on button "Update Order" at bounding box center [537, 8] width 29 height 9
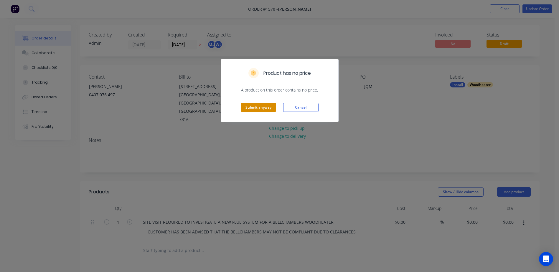
click at [244, 111] on button "Submit anyway" at bounding box center [258, 107] width 35 height 9
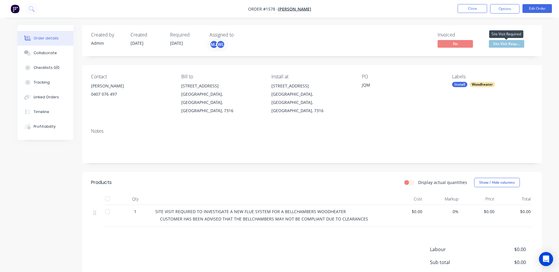
click at [501, 42] on span "Site Visit Requ..." at bounding box center [506, 43] width 35 height 7
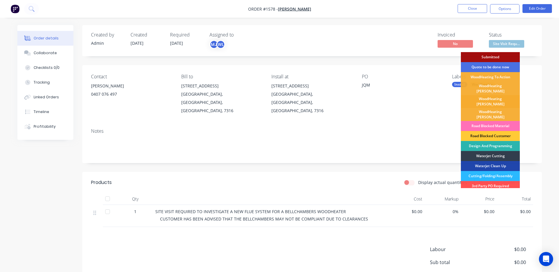
click at [491, 96] on div "WoodHeating [PERSON_NAME]" at bounding box center [490, 101] width 59 height 13
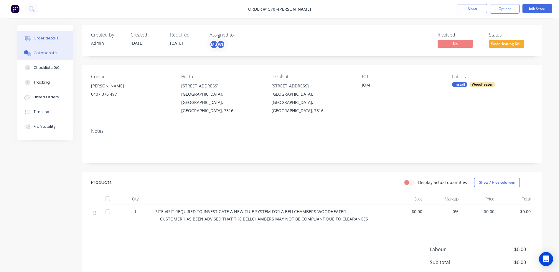
click at [53, 56] on button "Collaborate" at bounding box center [45, 53] width 56 height 15
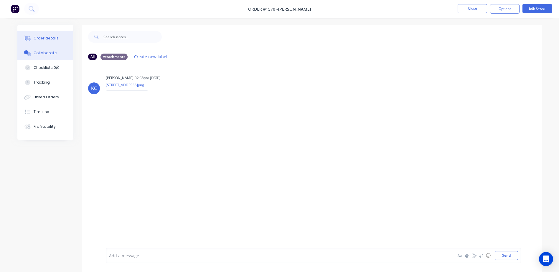
click at [45, 35] on button "Order details" at bounding box center [45, 38] width 56 height 15
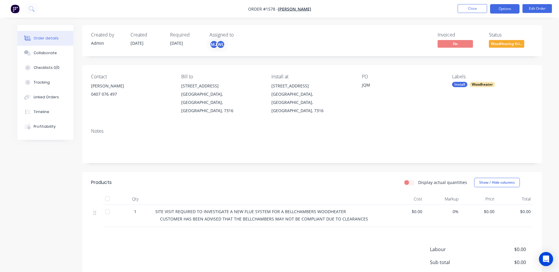
click at [500, 11] on button "Options" at bounding box center [504, 8] width 29 height 9
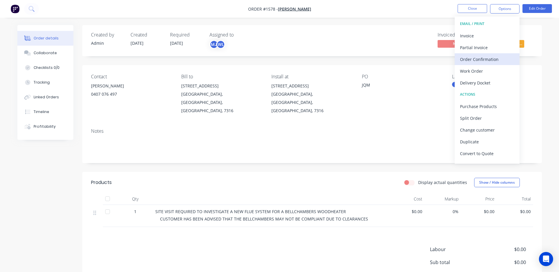
click at [480, 59] on div "Order Confirmation" at bounding box center [487, 59] width 54 height 9
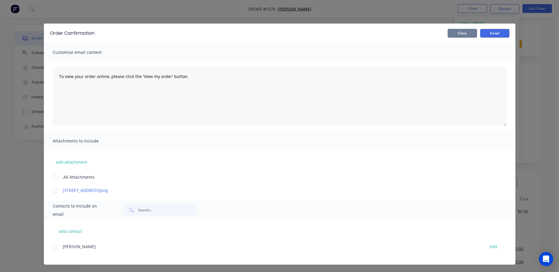
click at [468, 35] on button "Close" at bounding box center [462, 33] width 29 height 9
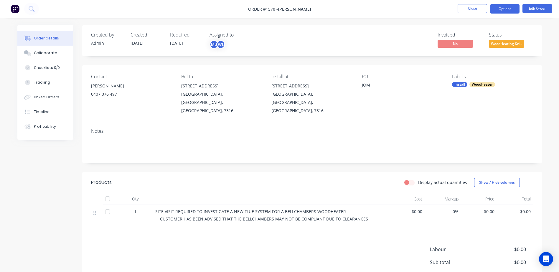
click at [511, 9] on button "Options" at bounding box center [504, 8] width 29 height 9
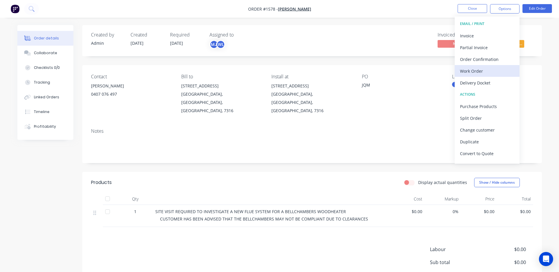
click at [475, 73] on div "Work Order" at bounding box center [487, 71] width 54 height 9
click at [475, 73] on div "Custom" at bounding box center [487, 71] width 54 height 9
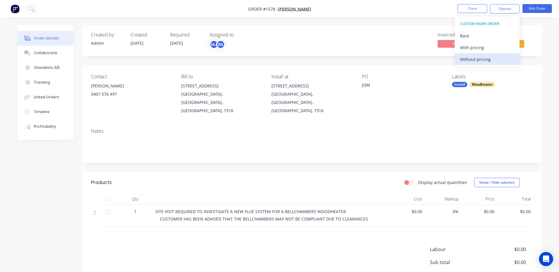
click at [475, 60] on div "Without pricing" at bounding box center [487, 59] width 54 height 9
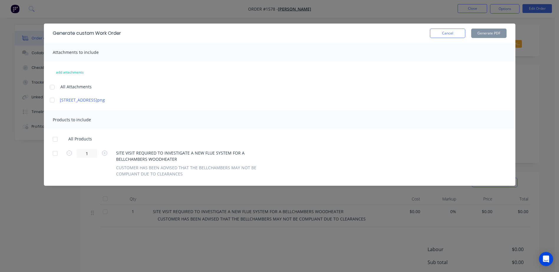
click at [54, 90] on div at bounding box center [52, 87] width 12 height 12
click at [55, 138] on div at bounding box center [55, 140] width 12 height 12
click at [490, 34] on button "Generate PDF" at bounding box center [488, 33] width 35 height 9
click at [442, 34] on button "Cancel" at bounding box center [447, 33] width 35 height 9
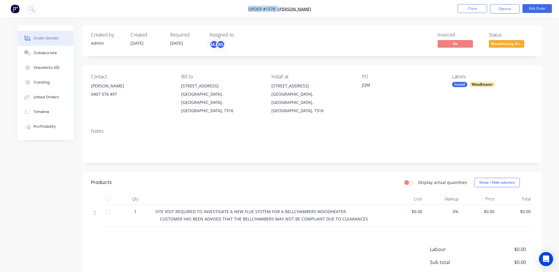
drag, startPoint x: 253, startPoint y: 9, endPoint x: 318, endPoint y: 7, distance: 65.2
click at [318, 7] on nav "Order #1578 - BRIAN LANE Close Options Edit Order" at bounding box center [279, 9] width 559 height 18
copy div "Order #1578 - BRIAN LANE Close Options Edit Order"
drag, startPoint x: 90, startPoint y: 84, endPoint x: 120, endPoint y: 84, distance: 29.5
click at [120, 84] on div "Contact BRIAN LANE 0407 076 497 Bill to 158 PRESERVATION DRIVE PRESERVATION BAY…" at bounding box center [312, 94] width 460 height 59
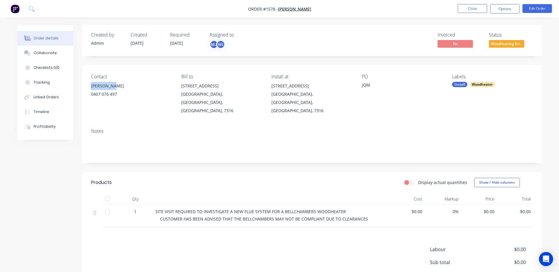
copy div "BRIAN LANE"
drag, startPoint x: 271, startPoint y: 86, endPoint x: 324, endPoint y: 88, distance: 52.8
click at [324, 88] on div "Contact BRIAN LANE 0407 076 497 Bill to 158 PRESERVATION DRIVE PRESERVATION BAY…" at bounding box center [312, 94] width 460 height 59
copy div "158 PRESERVATION DRIVE"
drag, startPoint x: 272, startPoint y: 94, endPoint x: 284, endPoint y: 106, distance: 16.9
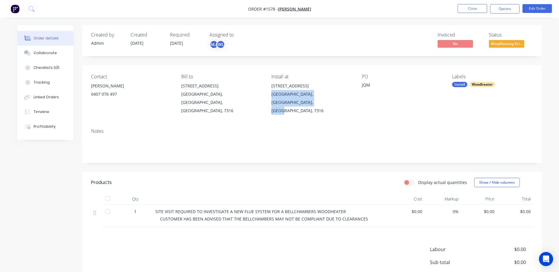
click at [284, 106] on div "PRESERVATION BAY, Tasmania, Australia, 7316" at bounding box center [311, 102] width 81 height 25
copy div "PRESERVATION BAY, Tasmania, Australia, 7316"
click at [462, 6] on button "Close" at bounding box center [472, 8] width 29 height 9
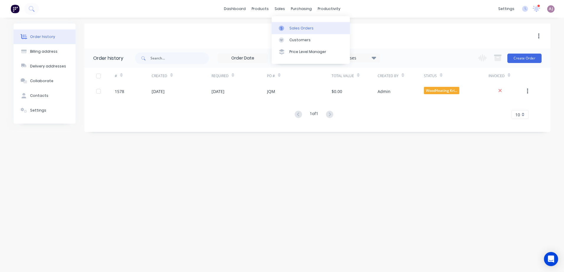
click at [284, 28] on div at bounding box center [283, 28] width 9 height 5
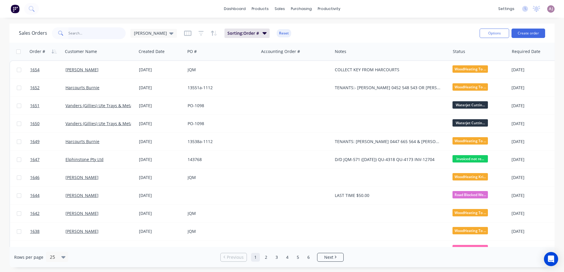
click at [90, 32] on input "text" at bounding box center [96, 33] width 57 height 12
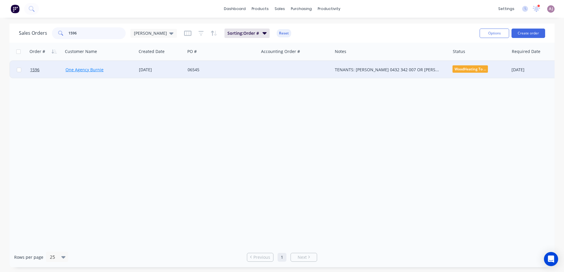
type input "1596"
click at [94, 71] on link "One Agency Burnie" at bounding box center [84, 70] width 38 height 6
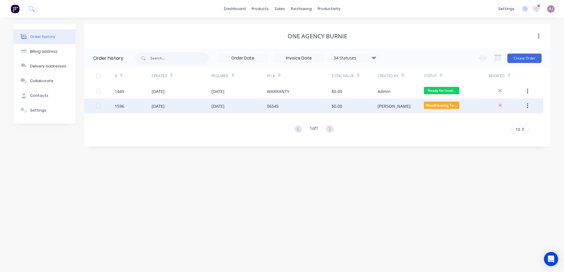
click at [224, 109] on div "[DATE]" at bounding box center [217, 106] width 13 height 6
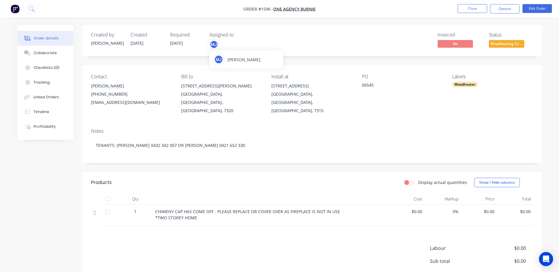
click at [211, 42] on div "MJ" at bounding box center [214, 44] width 9 height 9
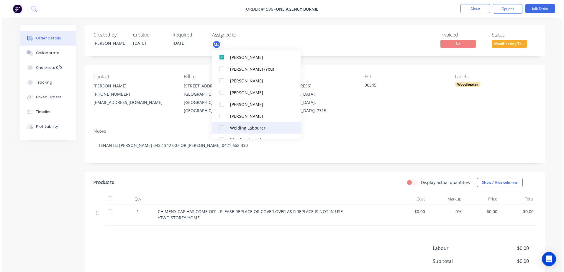
scroll to position [29, 0]
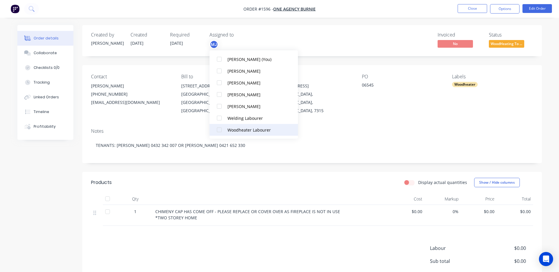
click at [223, 132] on div at bounding box center [219, 130] width 12 height 12
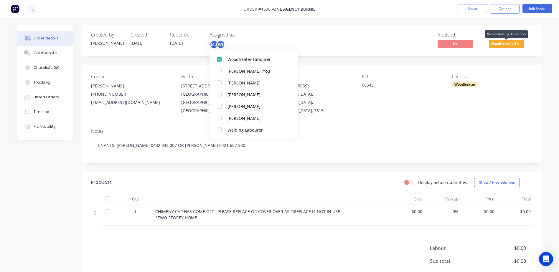
click at [500, 45] on span "WoodHeating To ..." at bounding box center [506, 43] width 35 height 7
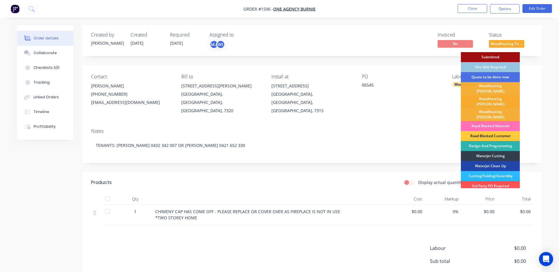
click at [484, 95] on div "WoodHeating [PERSON_NAME]" at bounding box center [490, 101] width 59 height 13
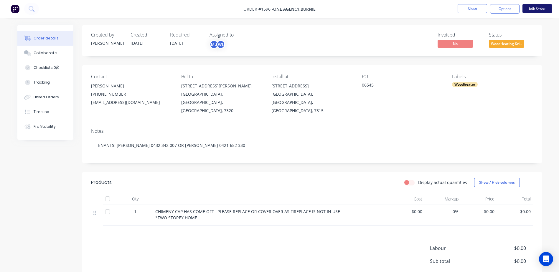
click at [531, 9] on button "Edit Order" at bounding box center [537, 8] width 29 height 9
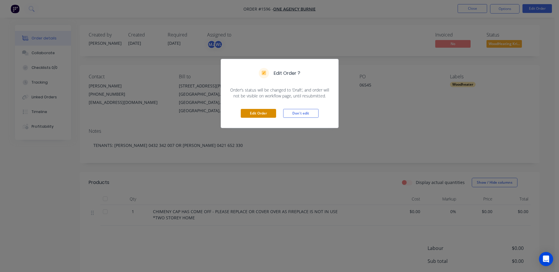
click at [244, 112] on button "Edit Order" at bounding box center [258, 113] width 35 height 9
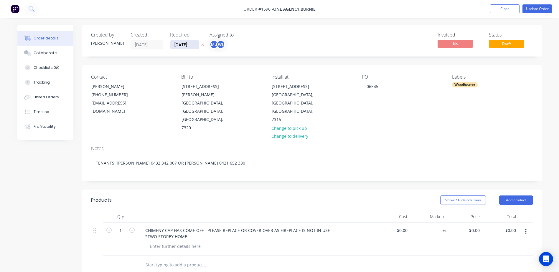
click at [189, 44] on input "[DATE]" at bounding box center [184, 44] width 29 height 9
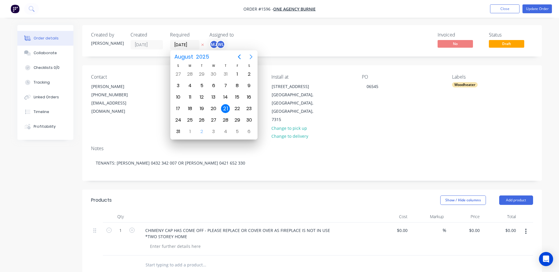
click at [252, 59] on icon "Next page" at bounding box center [251, 56] width 7 height 7
click at [232, 74] on div "5" at bounding box center [237, 74] width 12 height 11
type input "[DATE]"
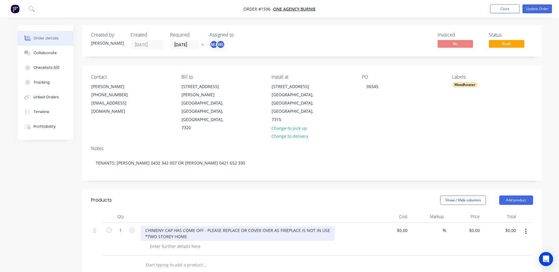
click at [158, 226] on div "CHIMENY CAP HAS COME OFF - PLEASE REPLACE OR COVER OVER AS FIREPLACE IS NOT IN …" at bounding box center [238, 233] width 194 height 15
click at [172, 226] on div "CHIMNEY CAP HAS COME OFF - PLEASE REPLACE OR COVER OVER AS FIREPLACE IS NOT IN …" at bounding box center [238, 233] width 194 height 15
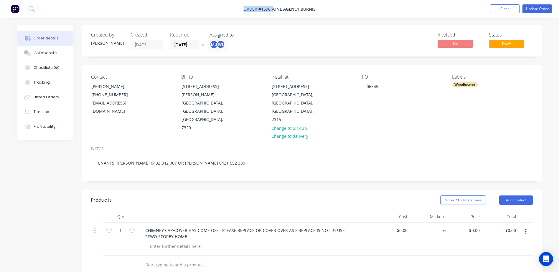
drag, startPoint x: 243, startPoint y: 9, endPoint x: 273, endPoint y: 10, distance: 29.5
click at [273, 10] on span "Order #1596 -" at bounding box center [258, 9] width 30 height 6
copy span "Order #1596 -"
click at [542, 7] on button "Update Order" at bounding box center [537, 8] width 29 height 9
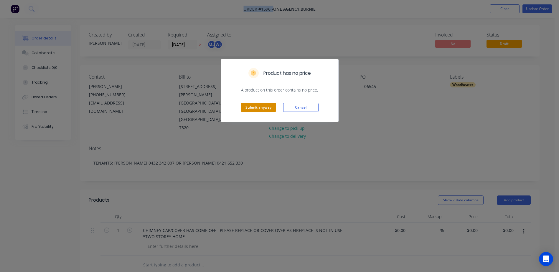
click at [262, 110] on button "Submit anyway" at bounding box center [258, 107] width 35 height 9
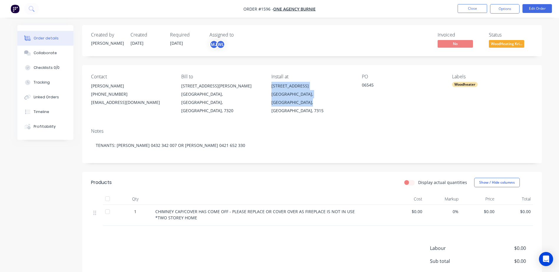
drag, startPoint x: 271, startPoint y: 87, endPoint x: 349, endPoint y: 95, distance: 77.7
click at [349, 95] on div "[STREET_ADDRESS]" at bounding box center [311, 98] width 81 height 33
copy div "[STREET_ADDRESS]"
click at [50, 57] on button "Collaborate" at bounding box center [45, 53] width 56 height 15
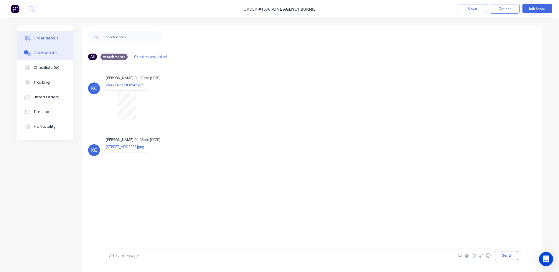
click at [46, 40] on div "Order details" at bounding box center [46, 38] width 25 height 5
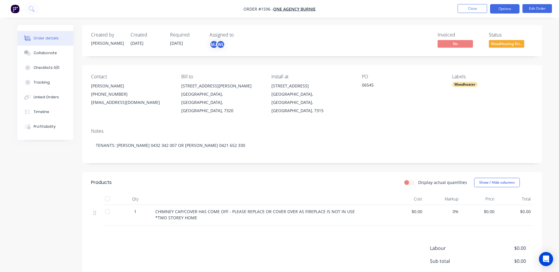
click at [503, 8] on button "Options" at bounding box center [504, 8] width 29 height 9
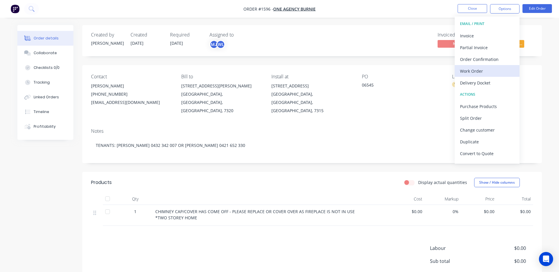
click at [480, 73] on div "Work Order" at bounding box center [487, 71] width 54 height 9
click at [480, 73] on div "Custom" at bounding box center [487, 71] width 54 height 9
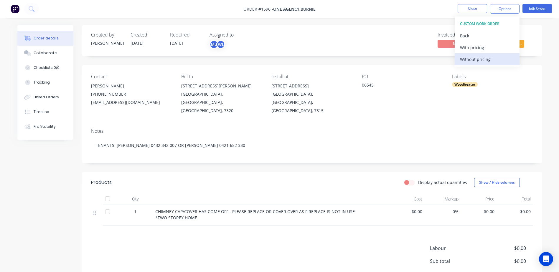
click at [482, 61] on div "Without pricing" at bounding box center [487, 59] width 54 height 9
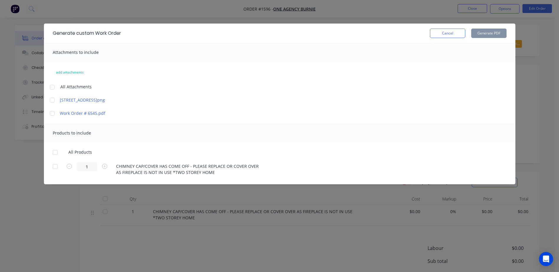
click at [51, 87] on div at bounding box center [52, 87] width 12 height 12
click at [52, 113] on div at bounding box center [52, 114] width 12 height 12
click at [53, 153] on div at bounding box center [55, 153] width 12 height 12
click at [491, 34] on button "Generate PDF" at bounding box center [488, 33] width 35 height 9
click at [442, 36] on button "Cancel" at bounding box center [447, 33] width 35 height 9
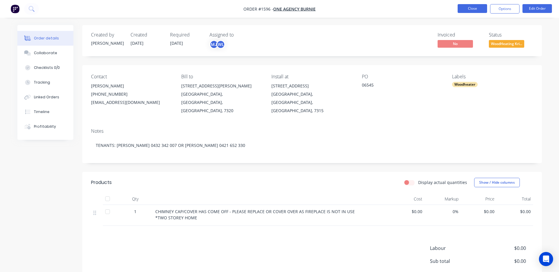
click at [467, 11] on button "Close" at bounding box center [472, 8] width 29 height 9
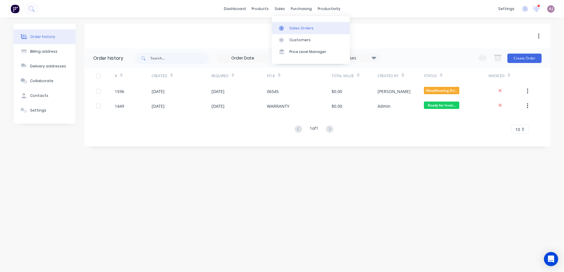
click at [292, 28] on div "Sales Orders" at bounding box center [301, 28] width 24 height 5
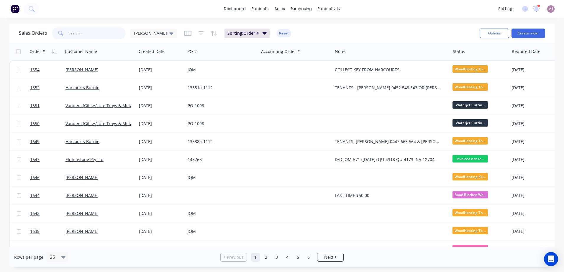
click at [74, 33] on input "text" at bounding box center [96, 33] width 57 height 12
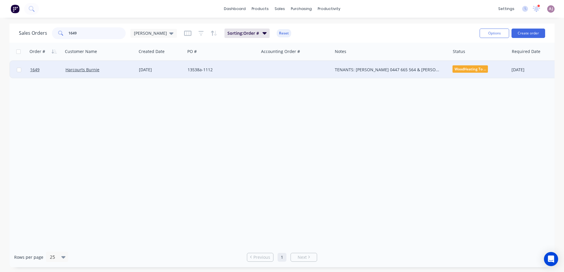
type input "1649"
click at [89, 67] on div "Harcourts Burnie" at bounding box center [99, 70] width 73 height 18
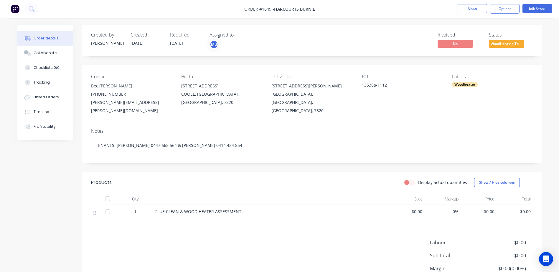
click at [502, 41] on span "WoodHeating To ..." at bounding box center [506, 43] width 35 height 7
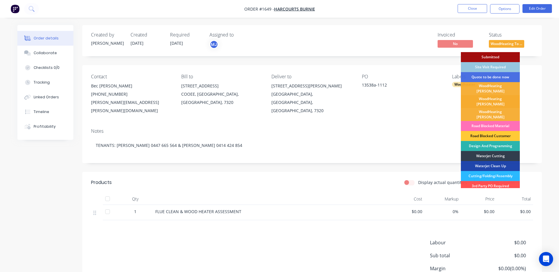
click at [498, 95] on div "WoodHeating [PERSON_NAME]" at bounding box center [490, 101] width 59 height 13
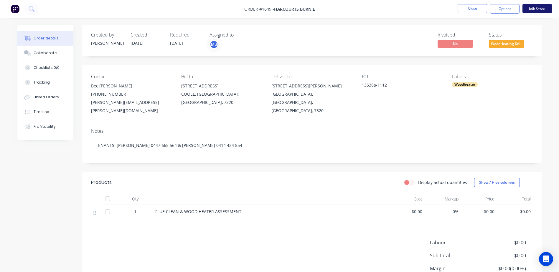
click at [531, 7] on button "Edit Order" at bounding box center [537, 8] width 29 height 9
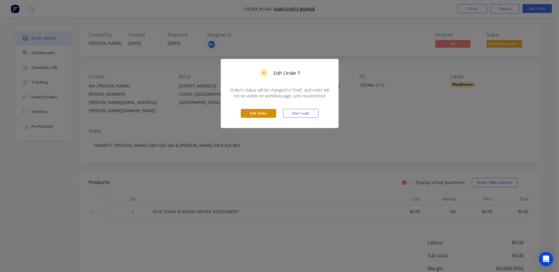
click at [253, 113] on button "Edit Order" at bounding box center [258, 113] width 35 height 9
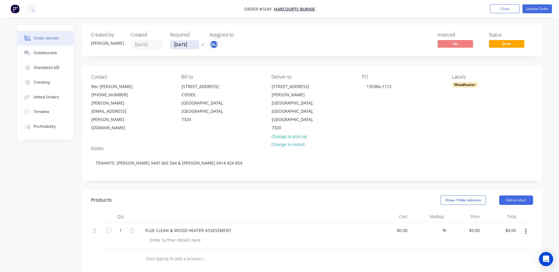
click at [189, 44] on input "04/09/25" at bounding box center [184, 44] width 29 height 9
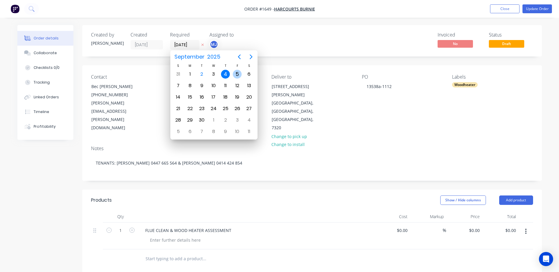
click at [237, 77] on div "5" at bounding box center [237, 74] width 9 height 9
type input "05/09/25"
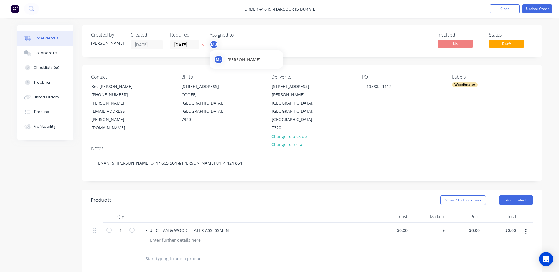
click at [213, 44] on div "MJ" at bounding box center [214, 44] width 9 height 9
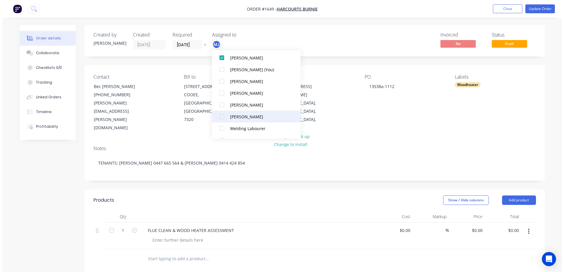
scroll to position [29, 0]
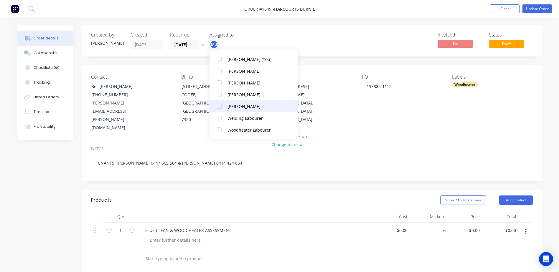
click at [235, 131] on div "Woodheater Labourer" at bounding box center [257, 130] width 59 height 6
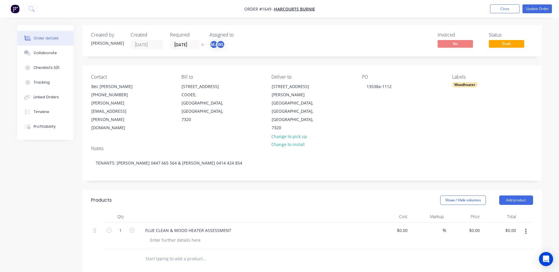
click at [378, 109] on div "Contact Bec Sweetman (03) 6431 4200 rebecca.sweetman@harcourts.com.au Bill to 4…" at bounding box center [312, 103] width 460 height 76
click at [41, 55] on div "Collaborate" at bounding box center [45, 52] width 23 height 5
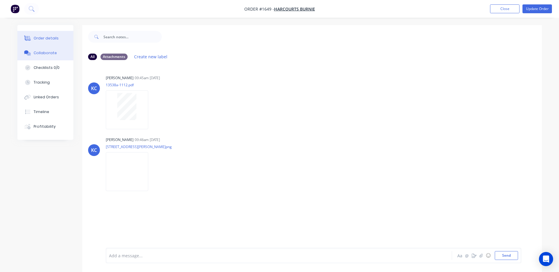
click at [47, 37] on div "Order details" at bounding box center [46, 38] width 25 height 5
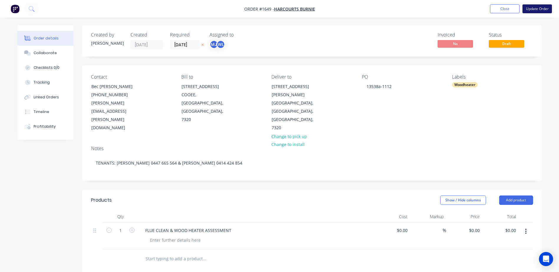
click at [537, 10] on button "Update Order" at bounding box center [537, 8] width 29 height 9
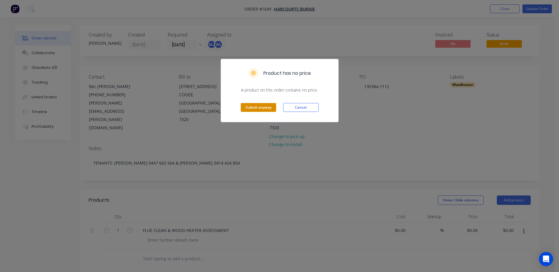
click at [247, 108] on button "Submit anyway" at bounding box center [258, 107] width 35 height 9
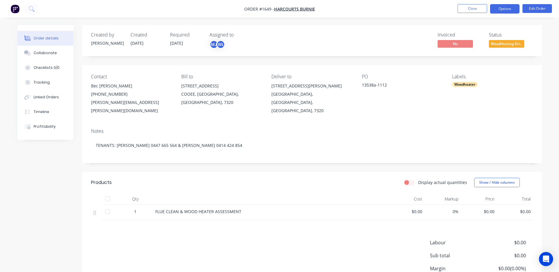
click at [508, 9] on button "Options" at bounding box center [504, 8] width 29 height 9
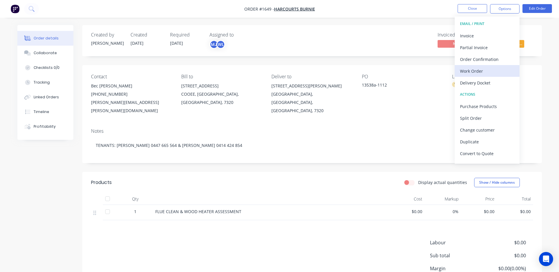
click at [476, 70] on div "Work Order" at bounding box center [487, 71] width 54 height 9
click at [476, 70] on div "Custom" at bounding box center [487, 71] width 54 height 9
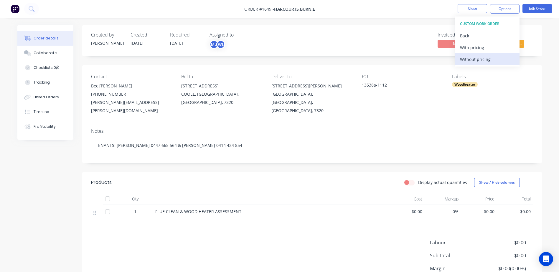
click at [477, 59] on div "Without pricing" at bounding box center [487, 59] width 54 height 9
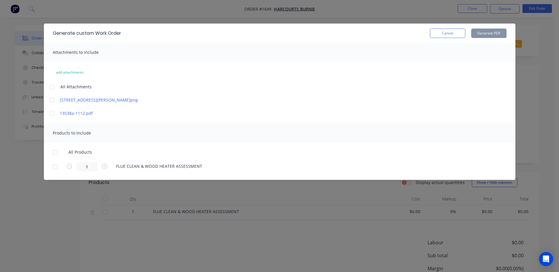
click at [53, 89] on div at bounding box center [52, 87] width 12 height 12
click at [52, 116] on div at bounding box center [52, 114] width 12 height 12
click at [54, 154] on div at bounding box center [55, 153] width 12 height 12
click at [483, 34] on button "Generate PDF" at bounding box center [488, 33] width 35 height 9
click at [442, 34] on button "Cancel" at bounding box center [447, 33] width 35 height 9
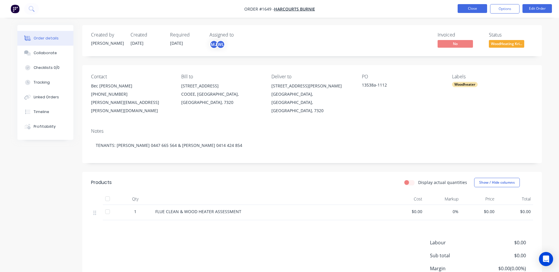
click at [478, 11] on button "Close" at bounding box center [472, 8] width 29 height 9
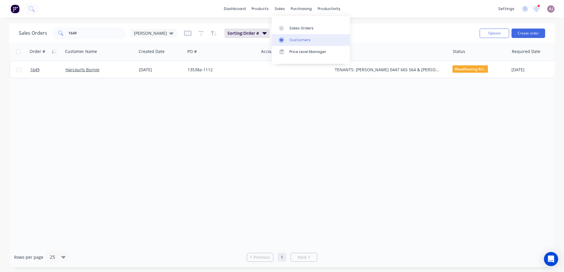
click at [296, 37] on link "Customers" at bounding box center [310, 40] width 78 height 12
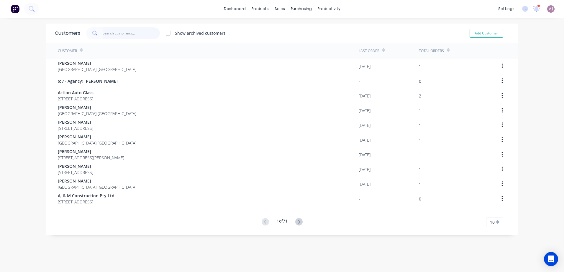
click at [103, 32] on input "text" at bounding box center [131, 33] width 57 height 12
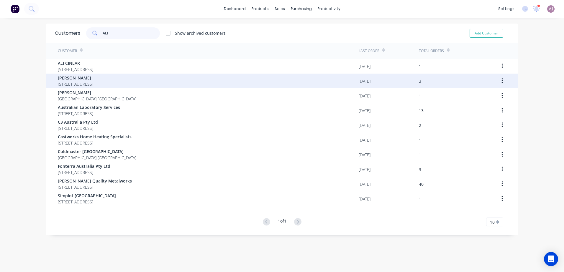
type input "ALI"
click at [93, 85] on span "[STREET_ADDRESS]" at bounding box center [75, 84] width 35 height 6
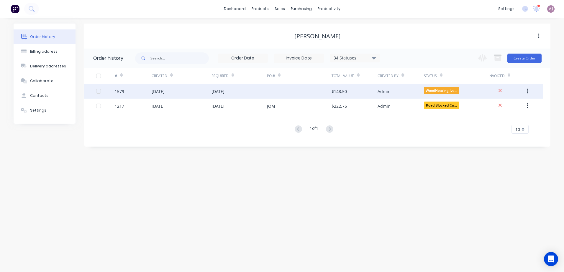
click at [224, 92] on div "[DATE]" at bounding box center [217, 91] width 13 height 6
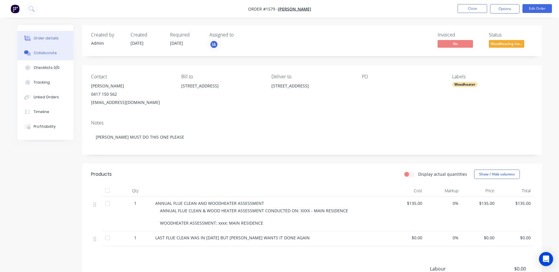
click at [44, 55] on div "Collaborate" at bounding box center [45, 52] width 23 height 5
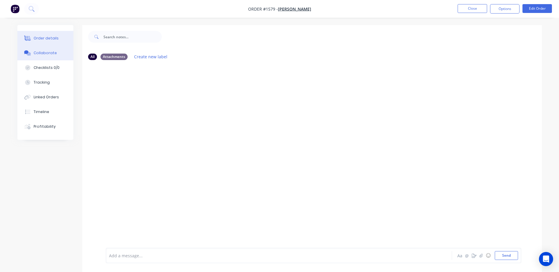
click at [62, 40] on button "Order details" at bounding box center [45, 38] width 56 height 15
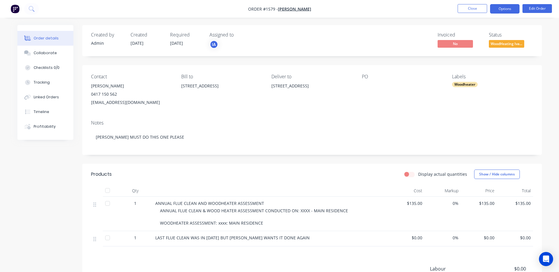
click at [506, 8] on button "Options" at bounding box center [504, 8] width 29 height 9
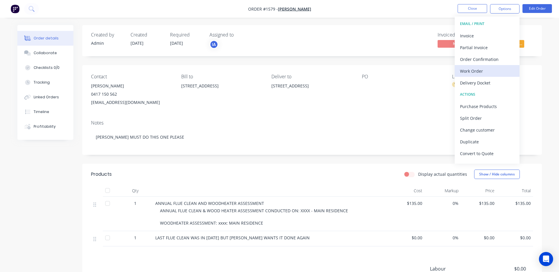
click at [476, 74] on div "Work Order" at bounding box center [487, 71] width 54 height 9
click at [476, 74] on div "Custom" at bounding box center [487, 71] width 54 height 9
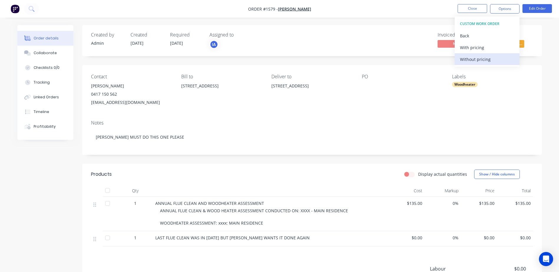
click at [478, 62] on div "Without pricing" at bounding box center [487, 59] width 54 height 9
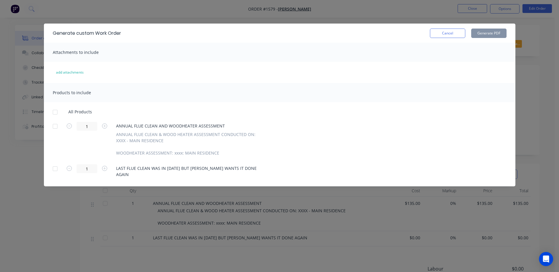
click at [53, 113] on div at bounding box center [55, 112] width 12 height 12
click at [485, 31] on button "Generate PDF" at bounding box center [488, 33] width 35 height 9
click at [450, 32] on button "Cancel" at bounding box center [447, 33] width 35 height 9
